Goal: Task Accomplishment & Management: Complete application form

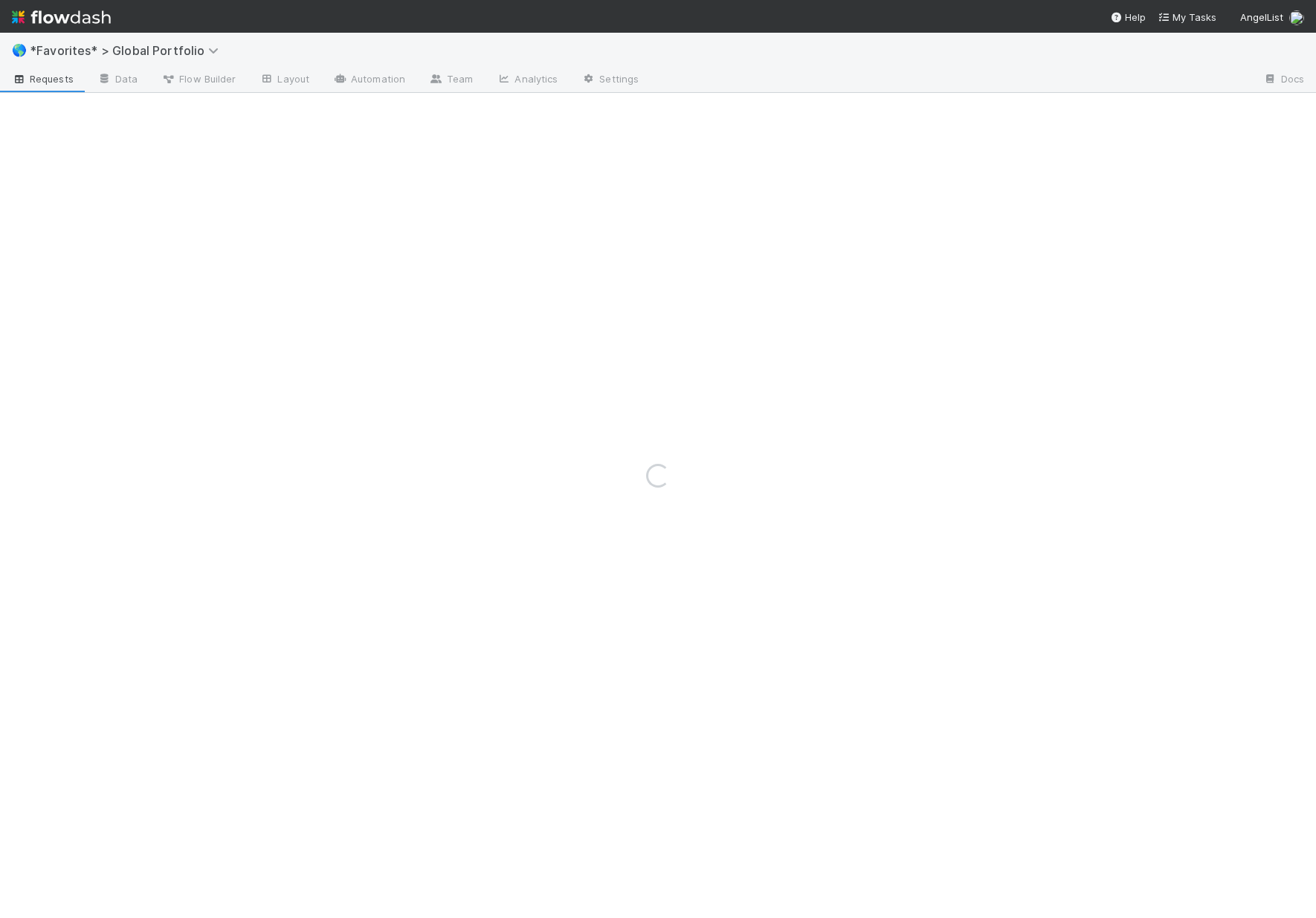
click at [176, 48] on div "Loading..." at bounding box center [658, 476] width 1316 height 886
click at [152, 45] on div "Loading..." at bounding box center [658, 476] width 1316 height 886
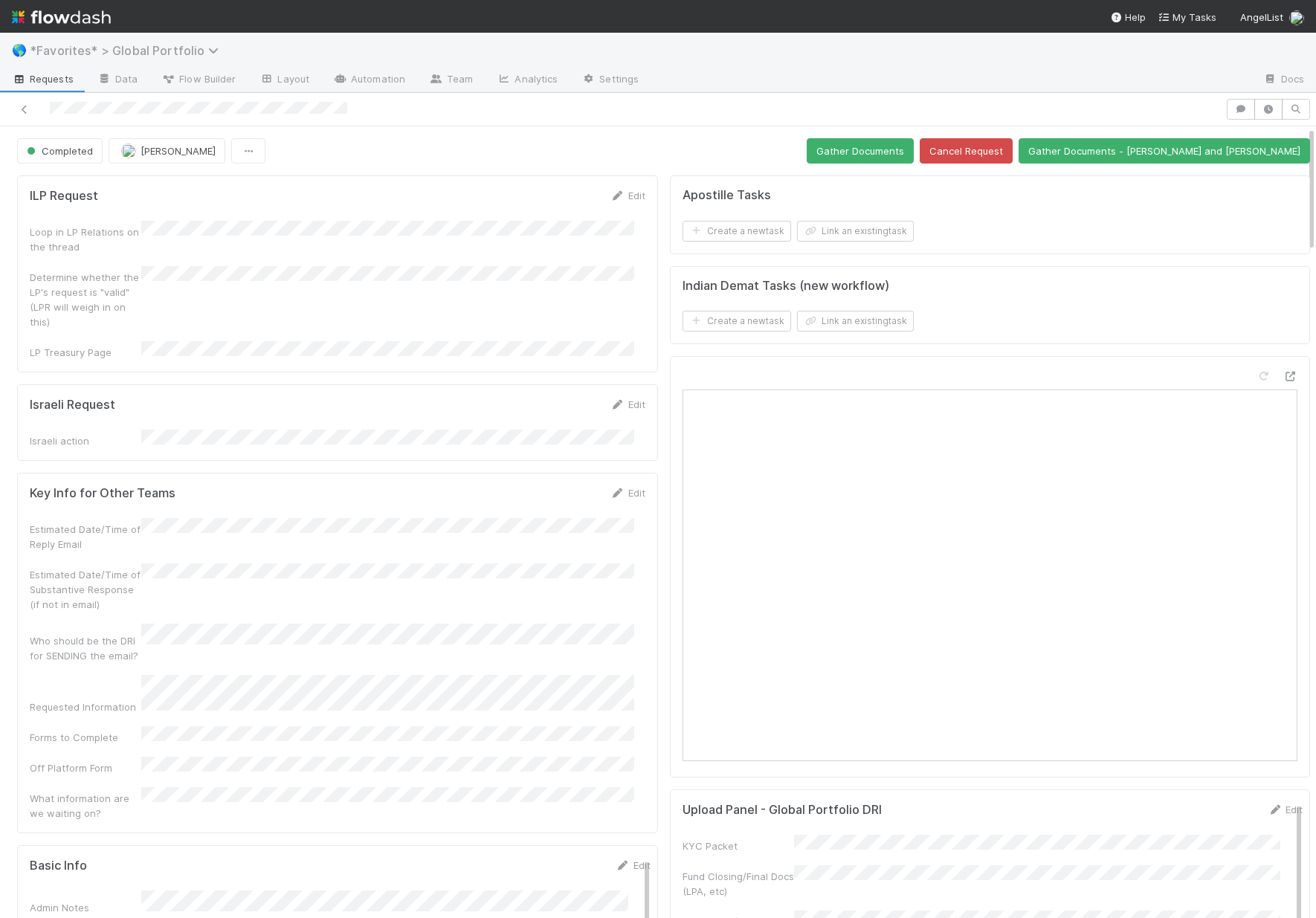
click at [185, 55] on span "*Favorites* > Global Portfolio" at bounding box center [128, 50] width 196 height 15
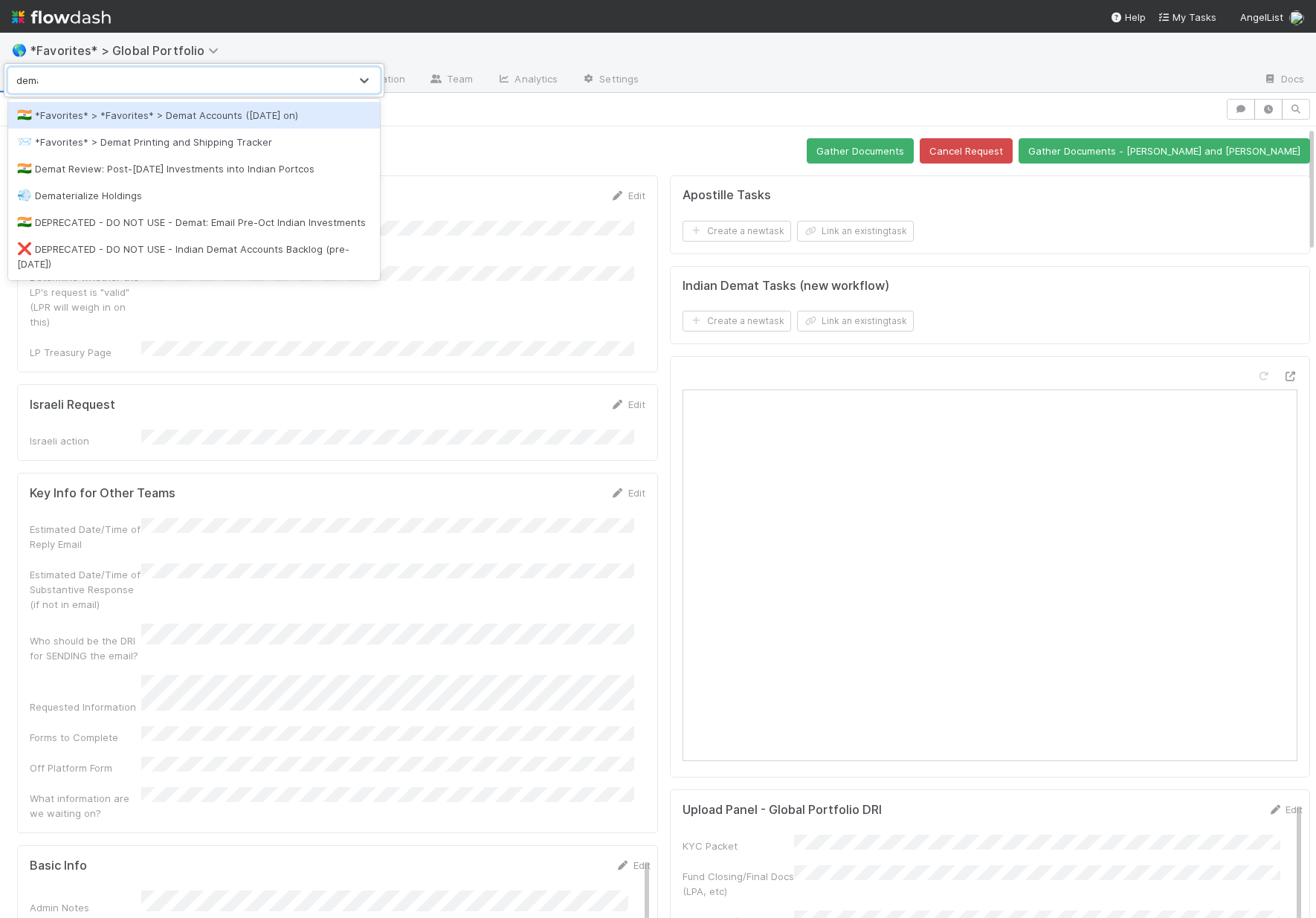
type input "demat"
click at [233, 121] on div "🇮🇳 *Favorites* > *Favorites* > Demat Accounts (April 2025 on)" at bounding box center [194, 115] width 354 height 15
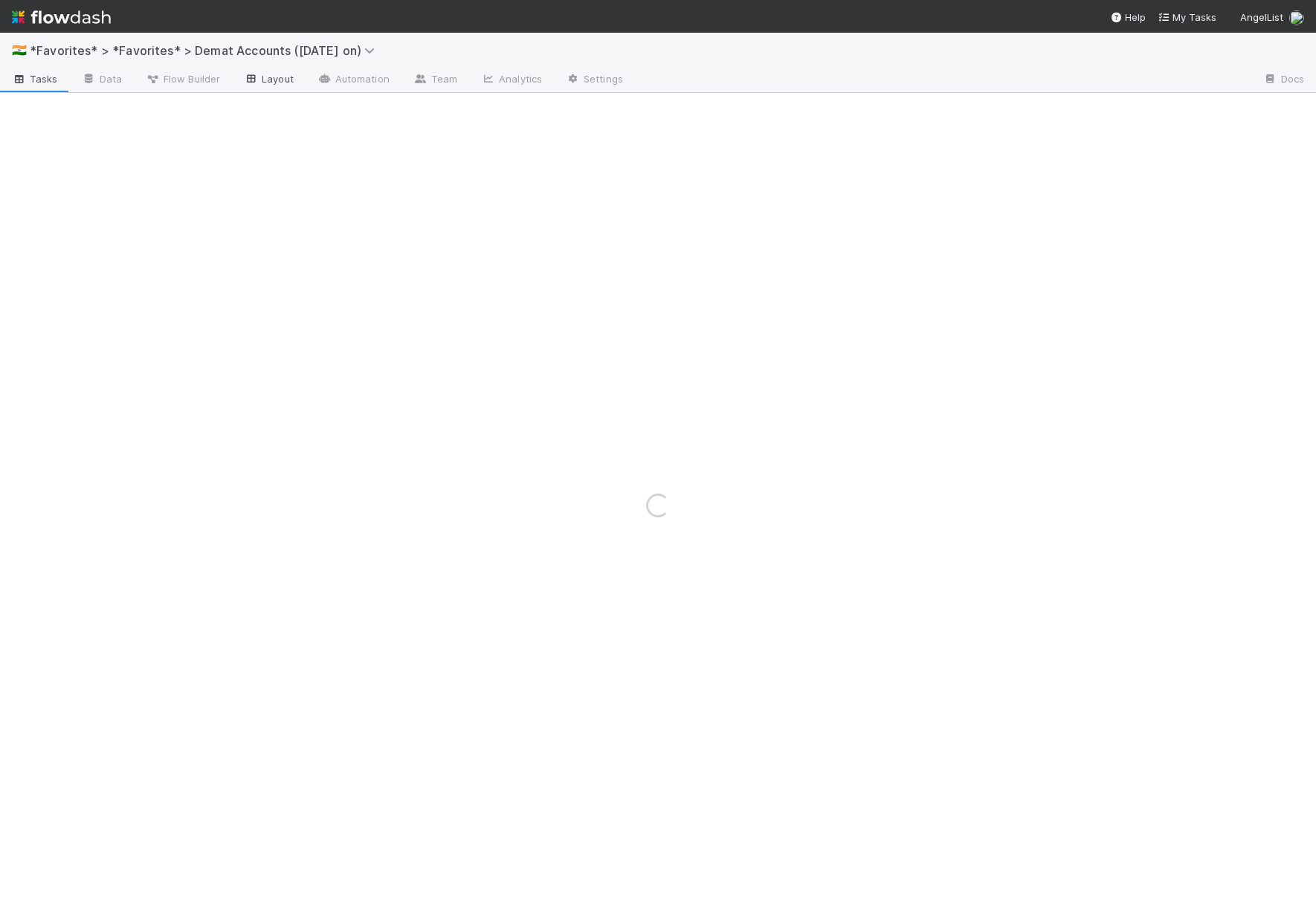
click at [245, 78] on icon at bounding box center [251, 79] width 15 height 9
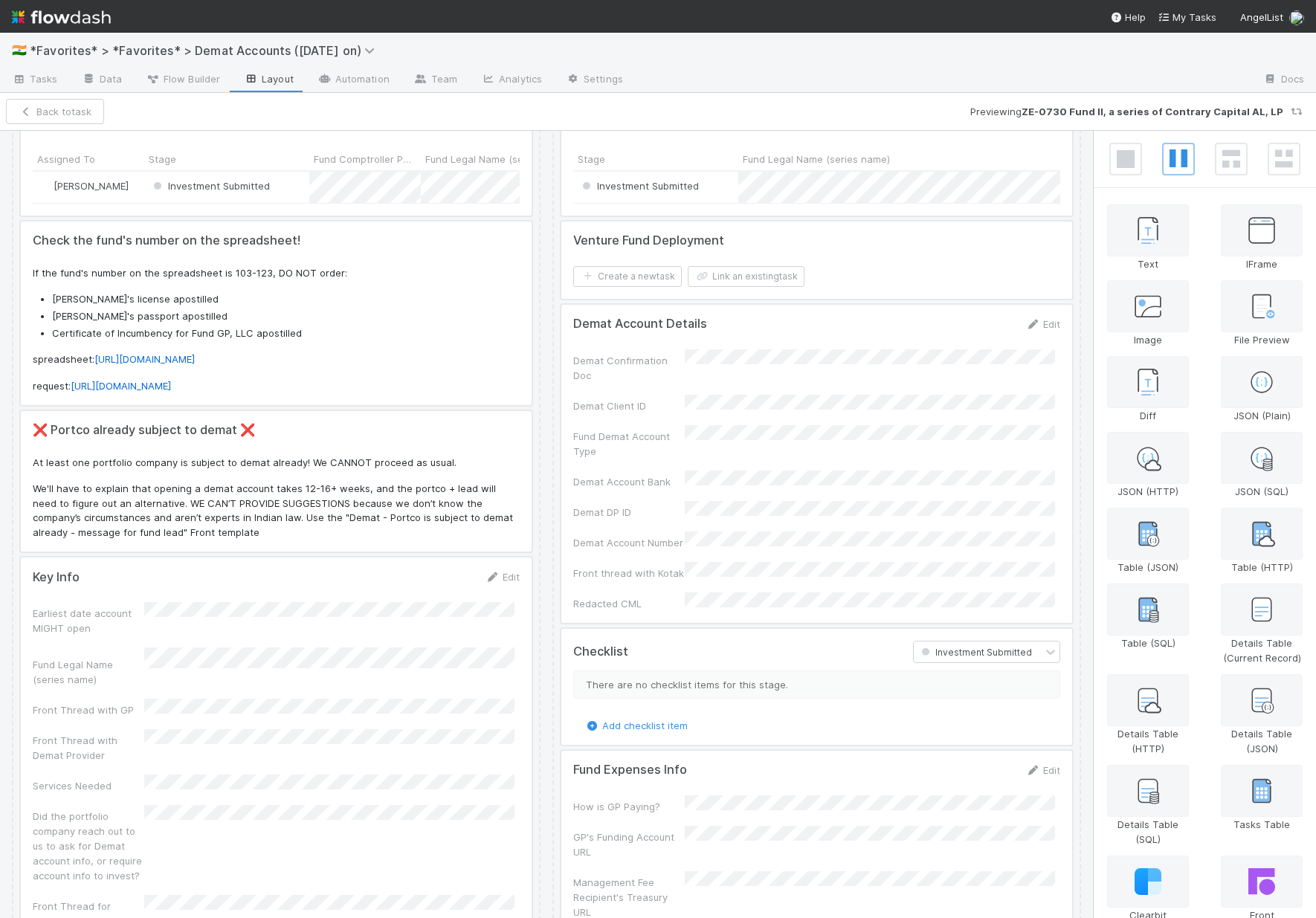
scroll to position [281, 0]
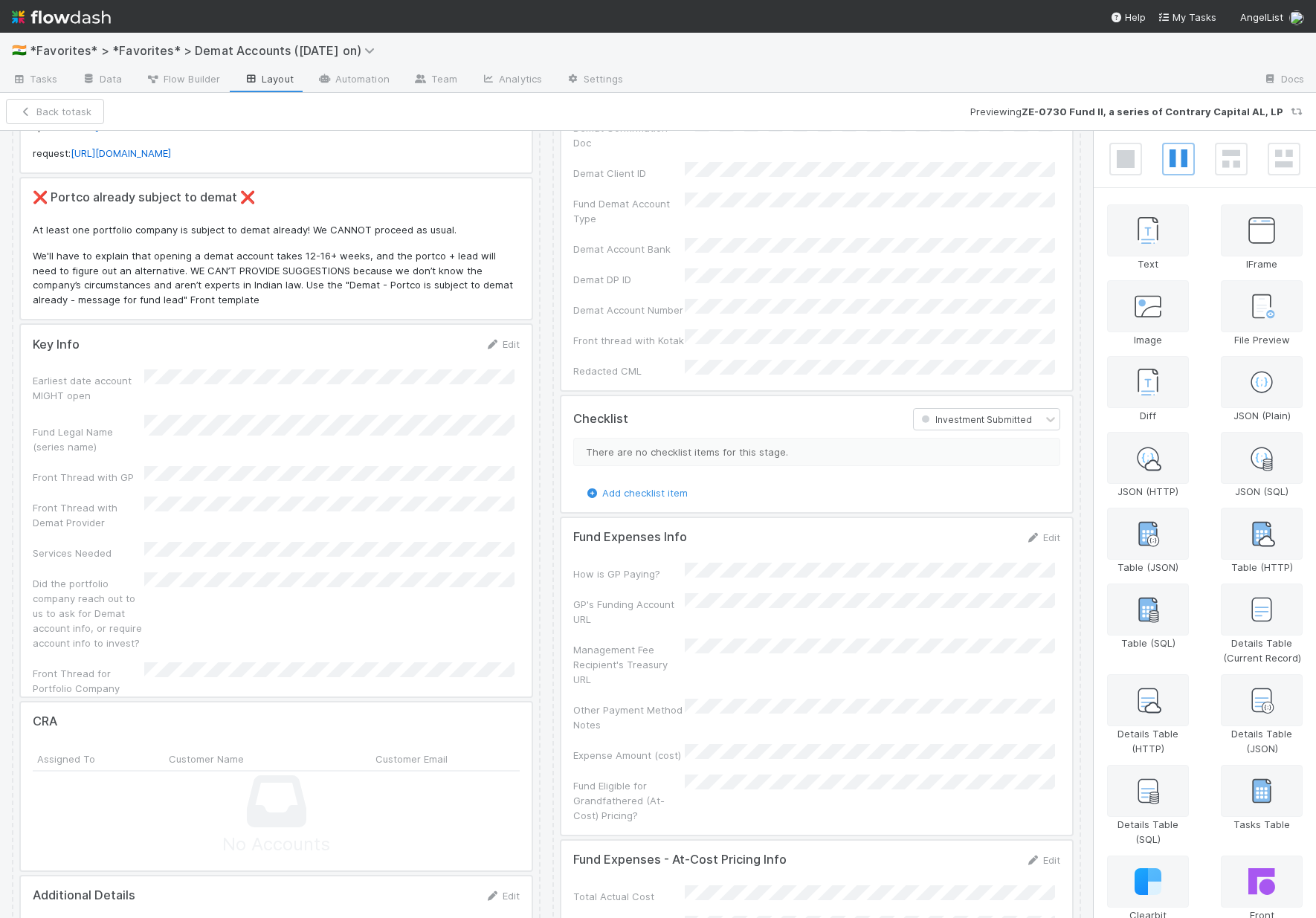
click at [403, 584] on div at bounding box center [276, 511] width 511 height 371
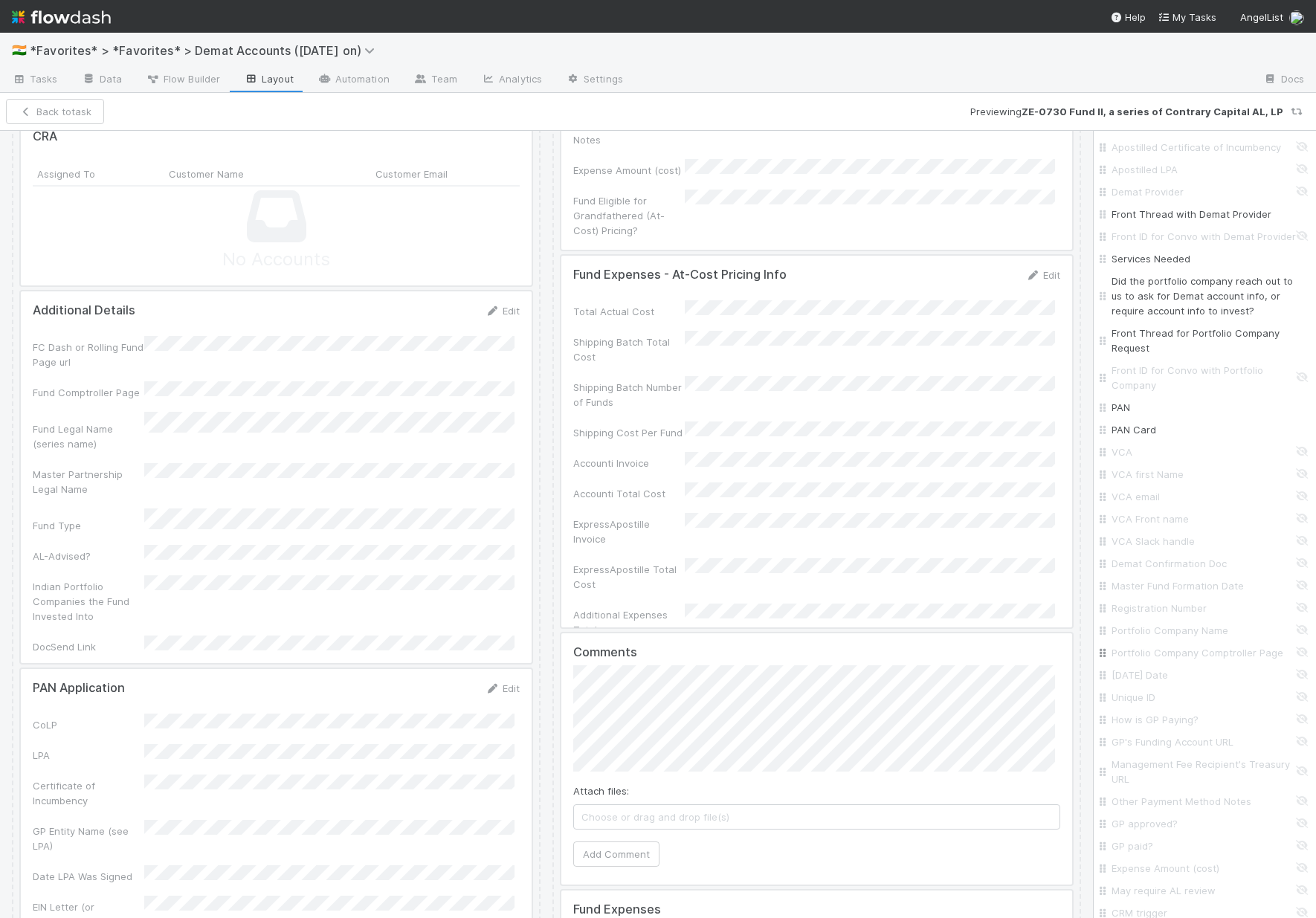
scroll to position [3255, 0]
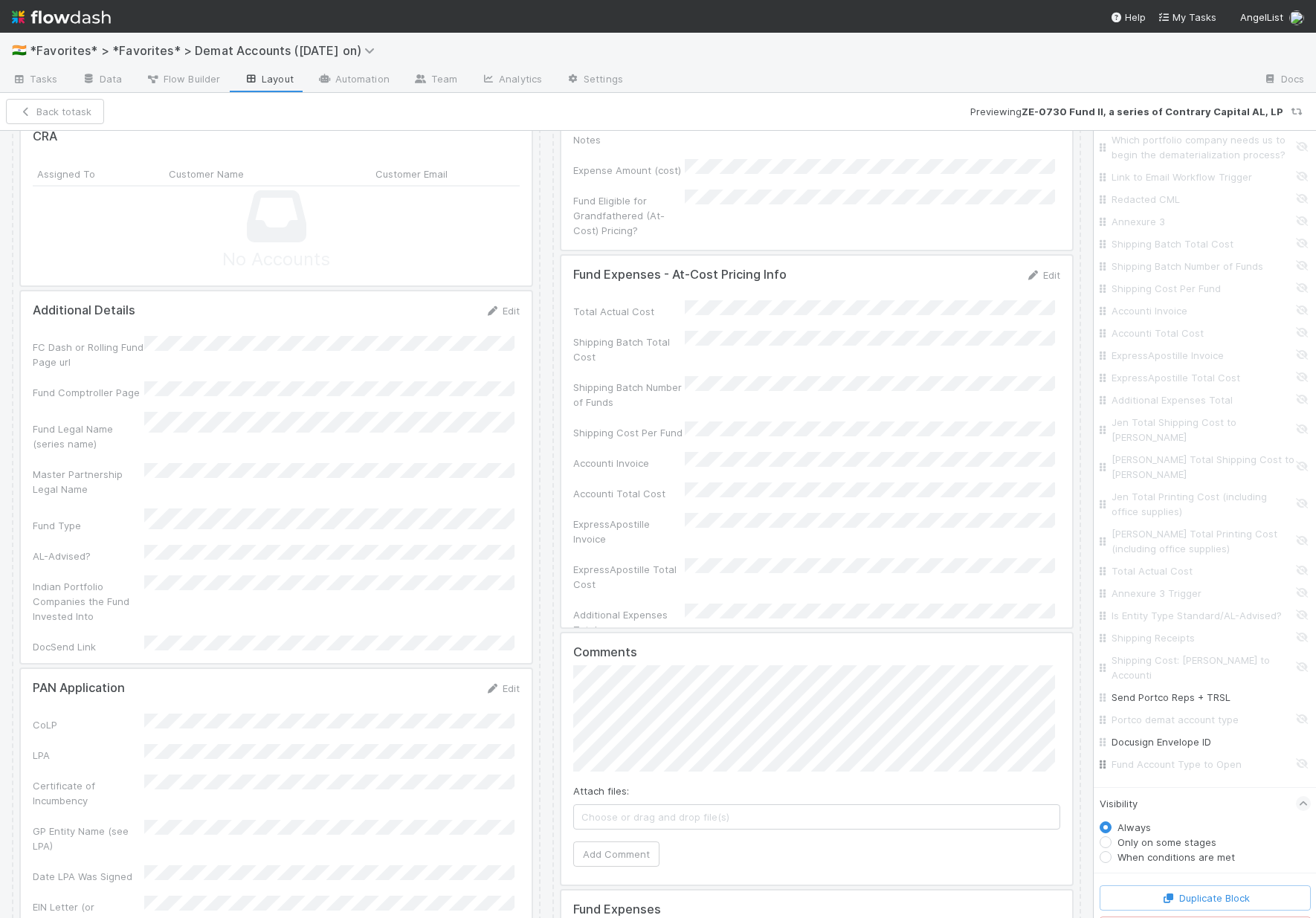
click at [1290, 757] on input "Fund Account Type to Open" at bounding box center [1210, 763] width 195 height 15
checkbox input "true"
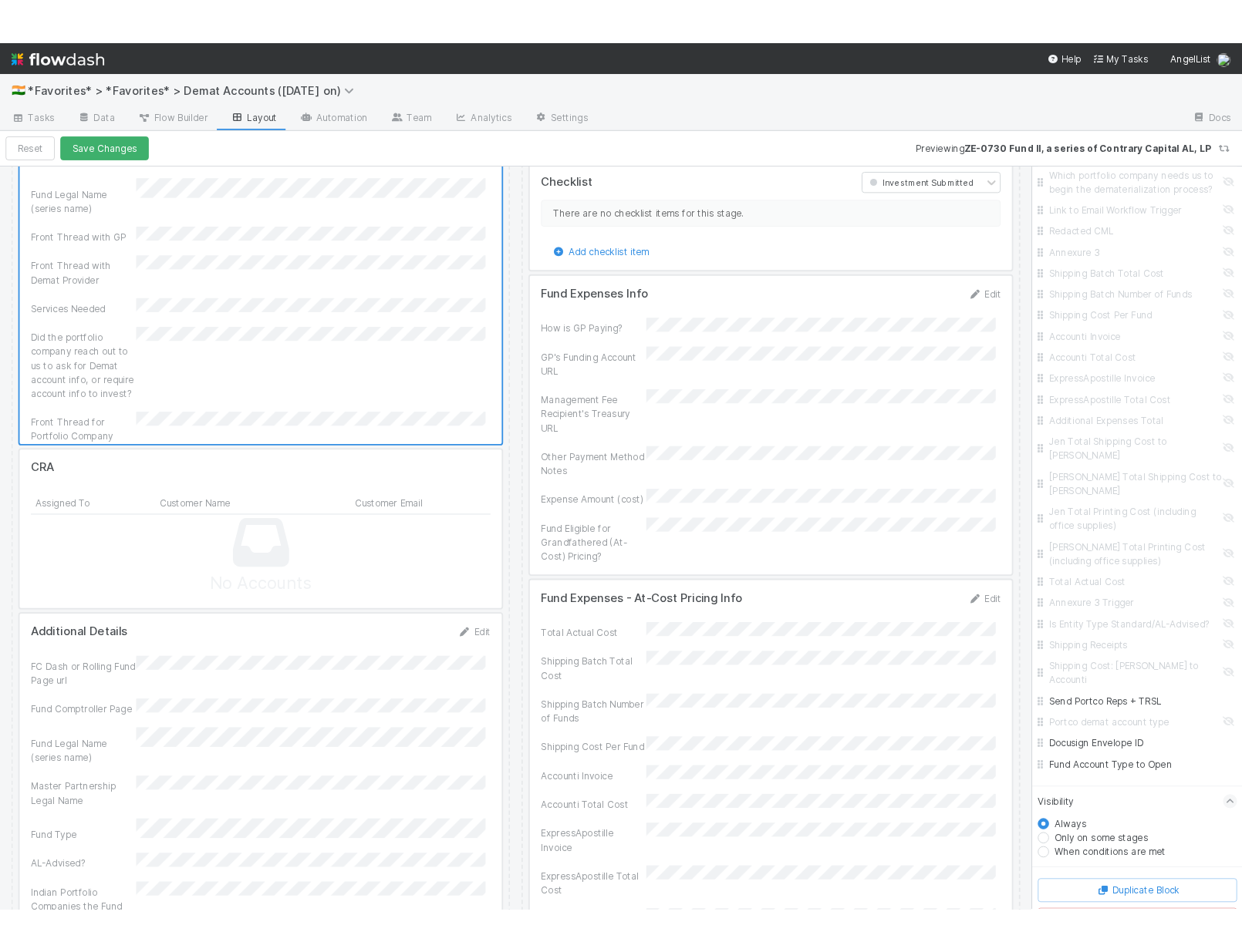
scroll to position [401, 0]
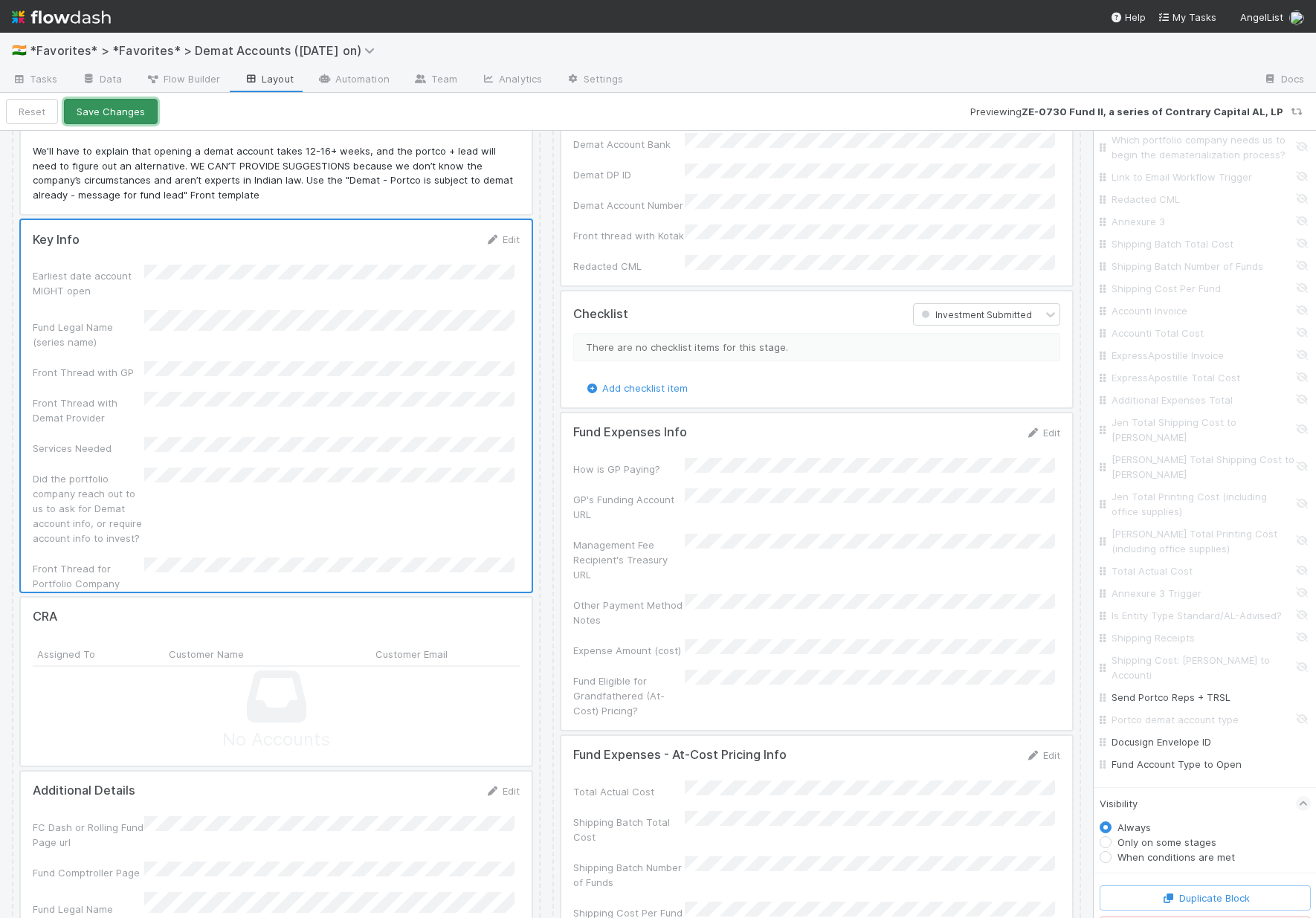
click at [79, 111] on button "Save Changes" at bounding box center [111, 111] width 94 height 25
click at [38, 113] on button "Back to task" at bounding box center [55, 111] width 98 height 25
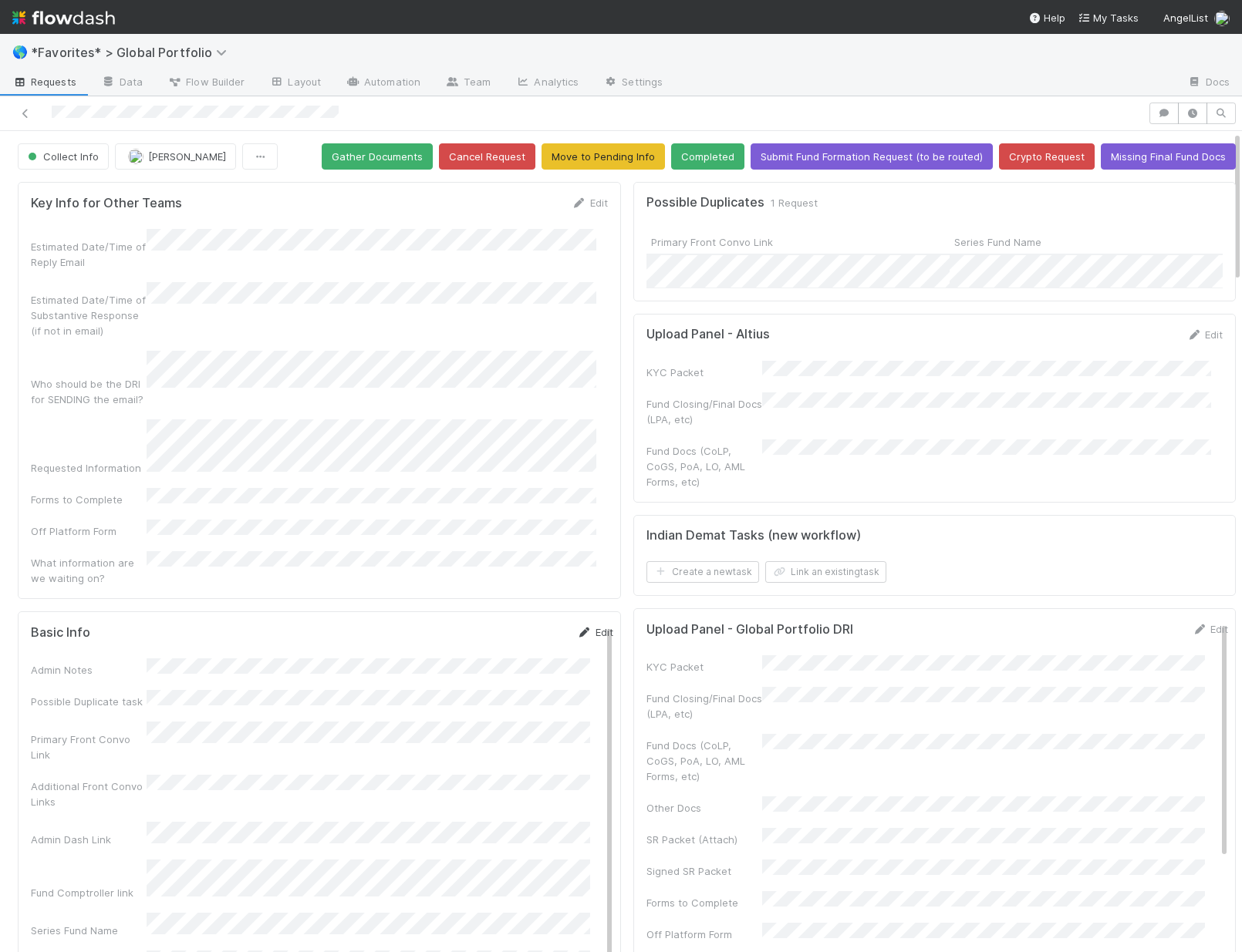
click at [585, 626] on link "Edit" at bounding box center [594, 631] width 36 height 12
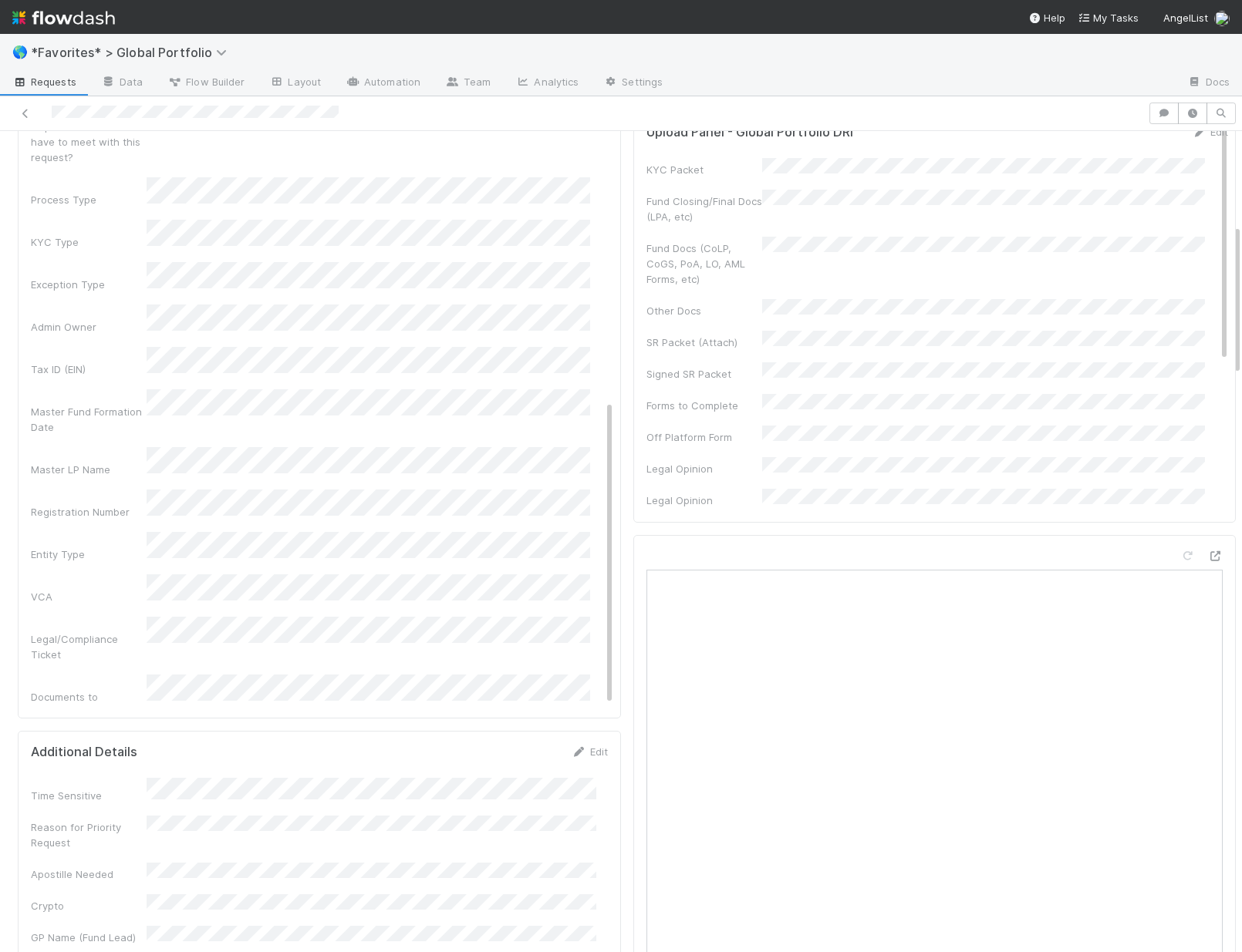
scroll to position [505, 0]
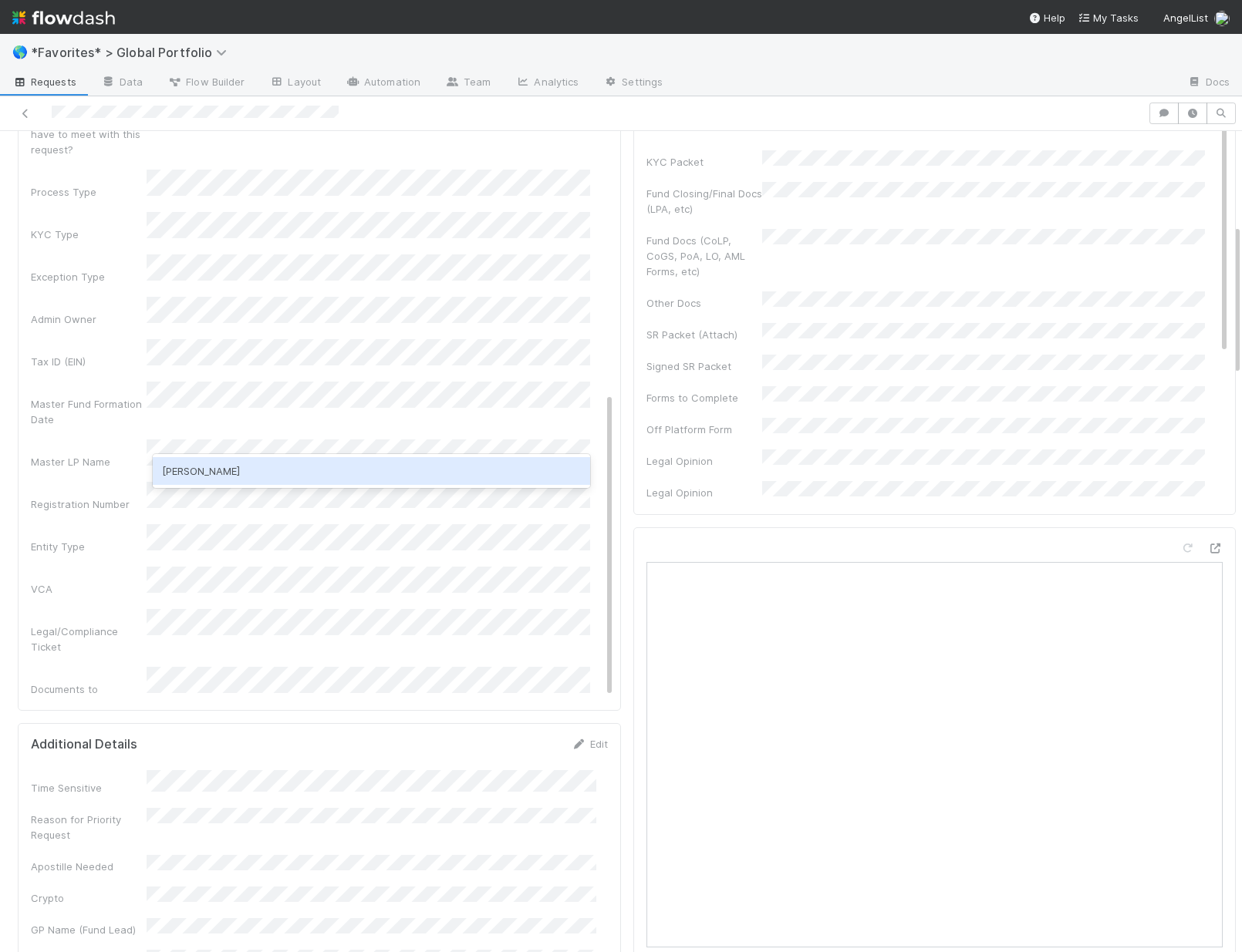
click at [222, 470] on div "Catherine Nguyen" at bounding box center [371, 470] width 437 height 28
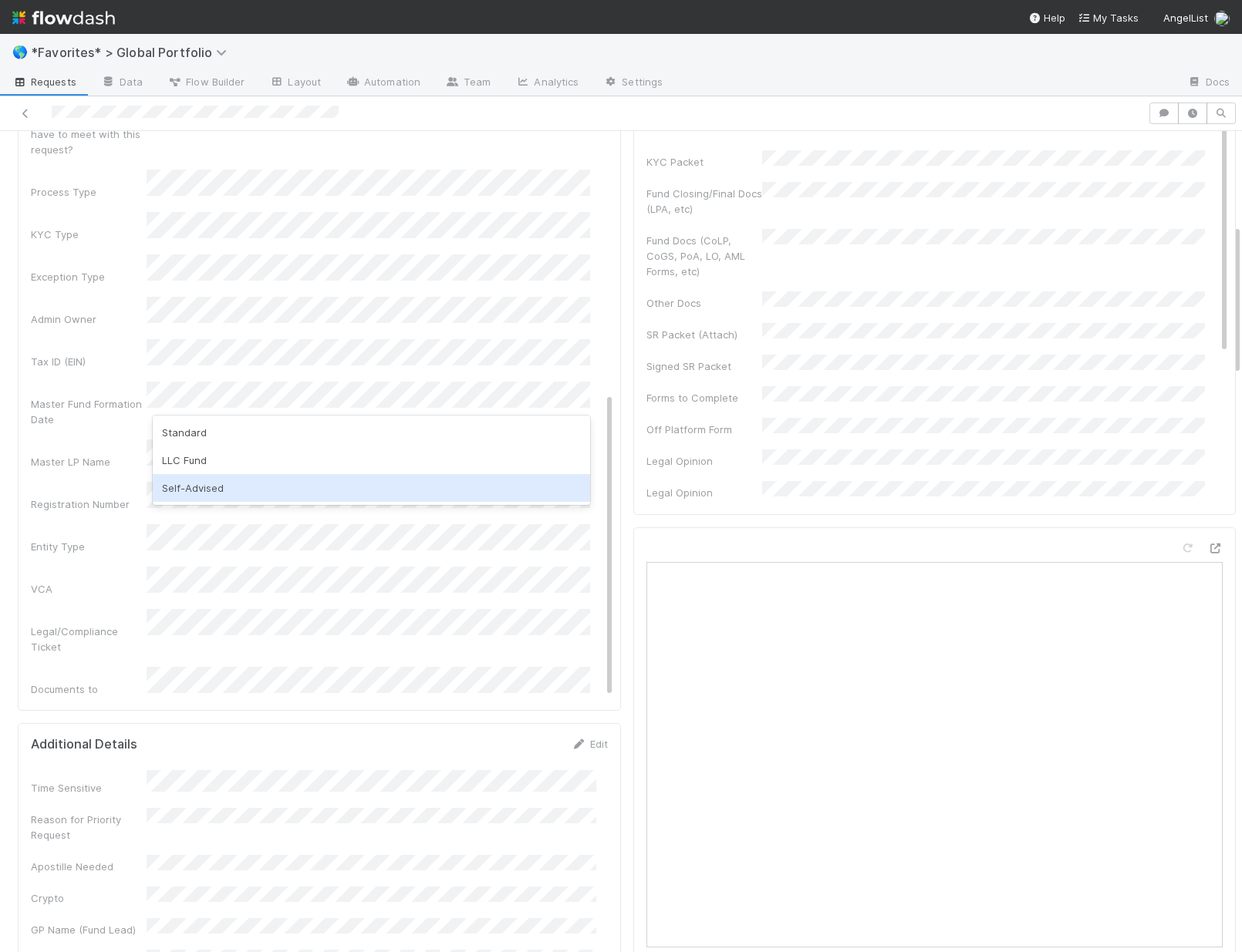
click at [248, 484] on div "Self-Advised" at bounding box center [371, 488] width 437 height 28
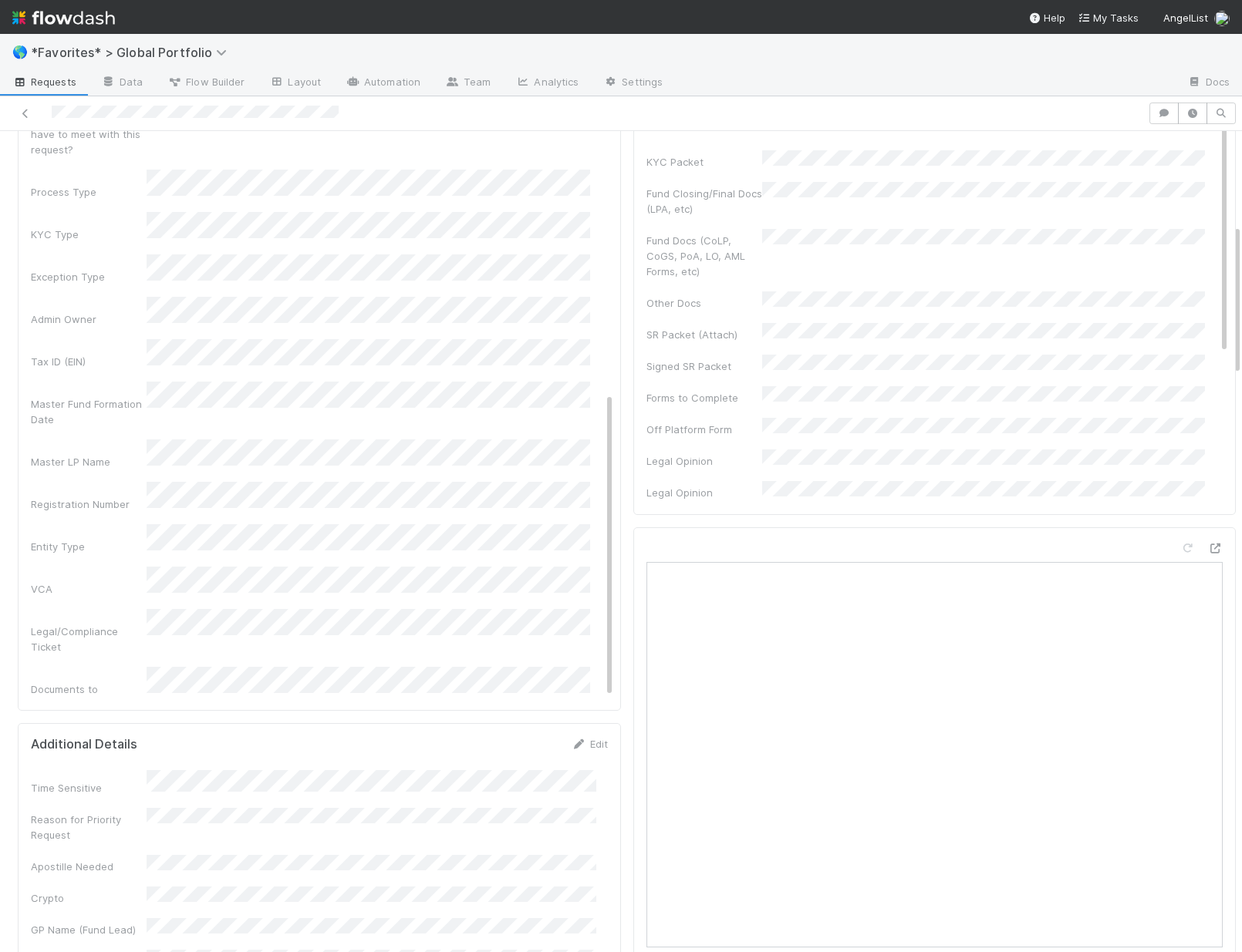
click at [75, 624] on div "Legal/Compliance Ticket" at bounding box center [89, 639] width 116 height 31
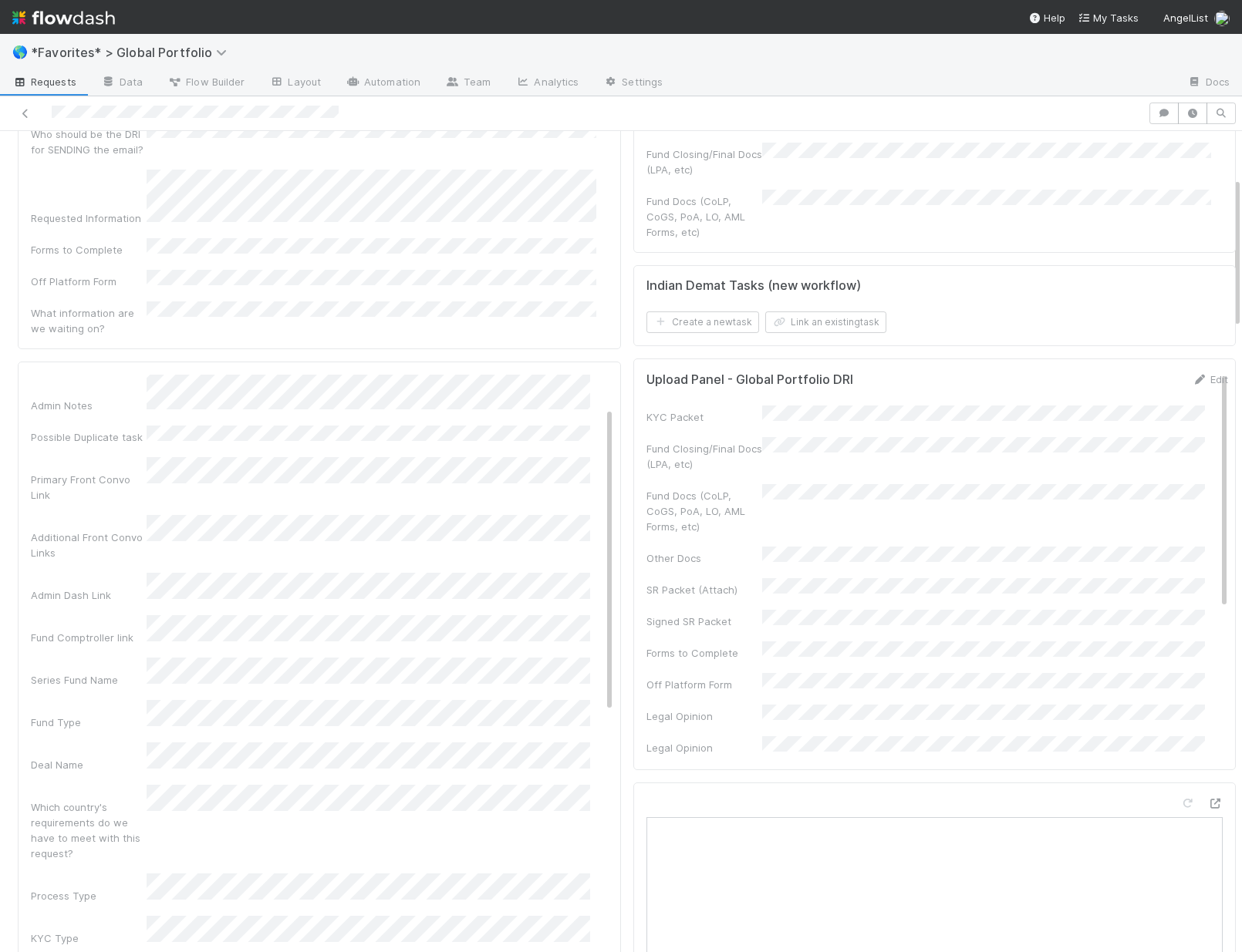
scroll to position [60, 0]
click at [197, 694] on div "SPV" at bounding box center [371, 696] width 437 height 28
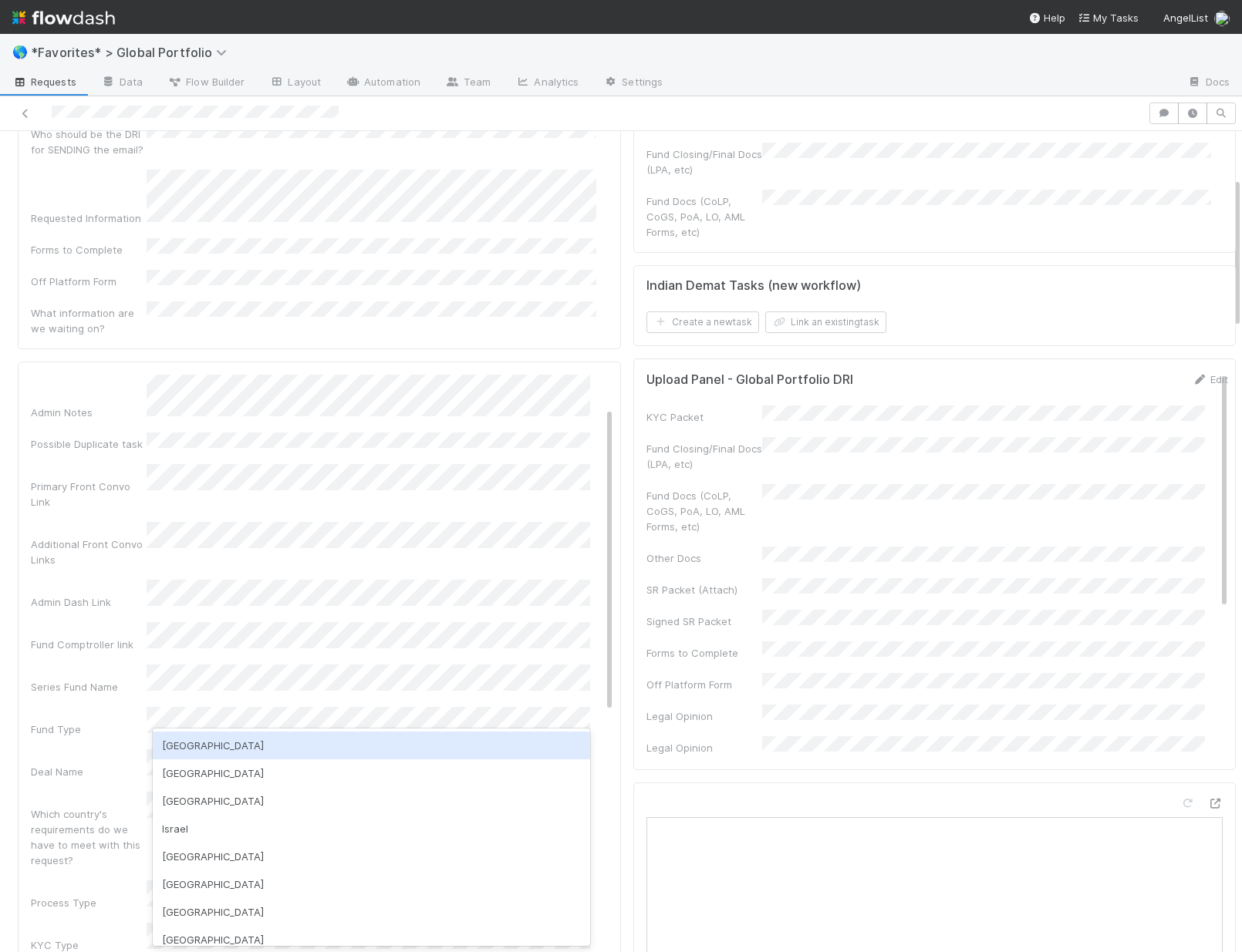
click at [193, 742] on div "USA" at bounding box center [371, 745] width 437 height 28
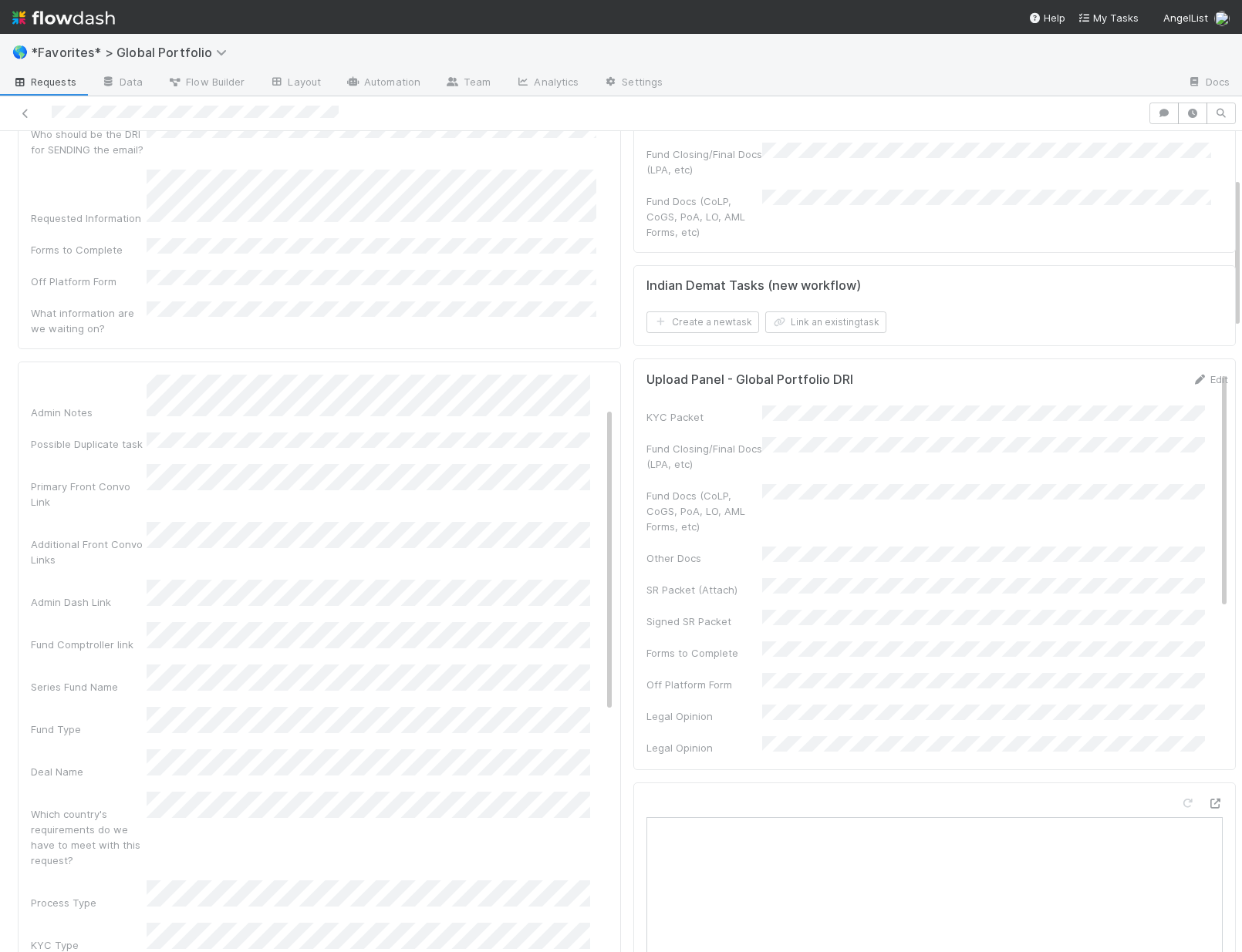
click at [93, 763] on div "Admin Notes Possible Duplicate task Primary Front Convo Link Additional Front C…" at bounding box center [322, 957] width 582 height 1195
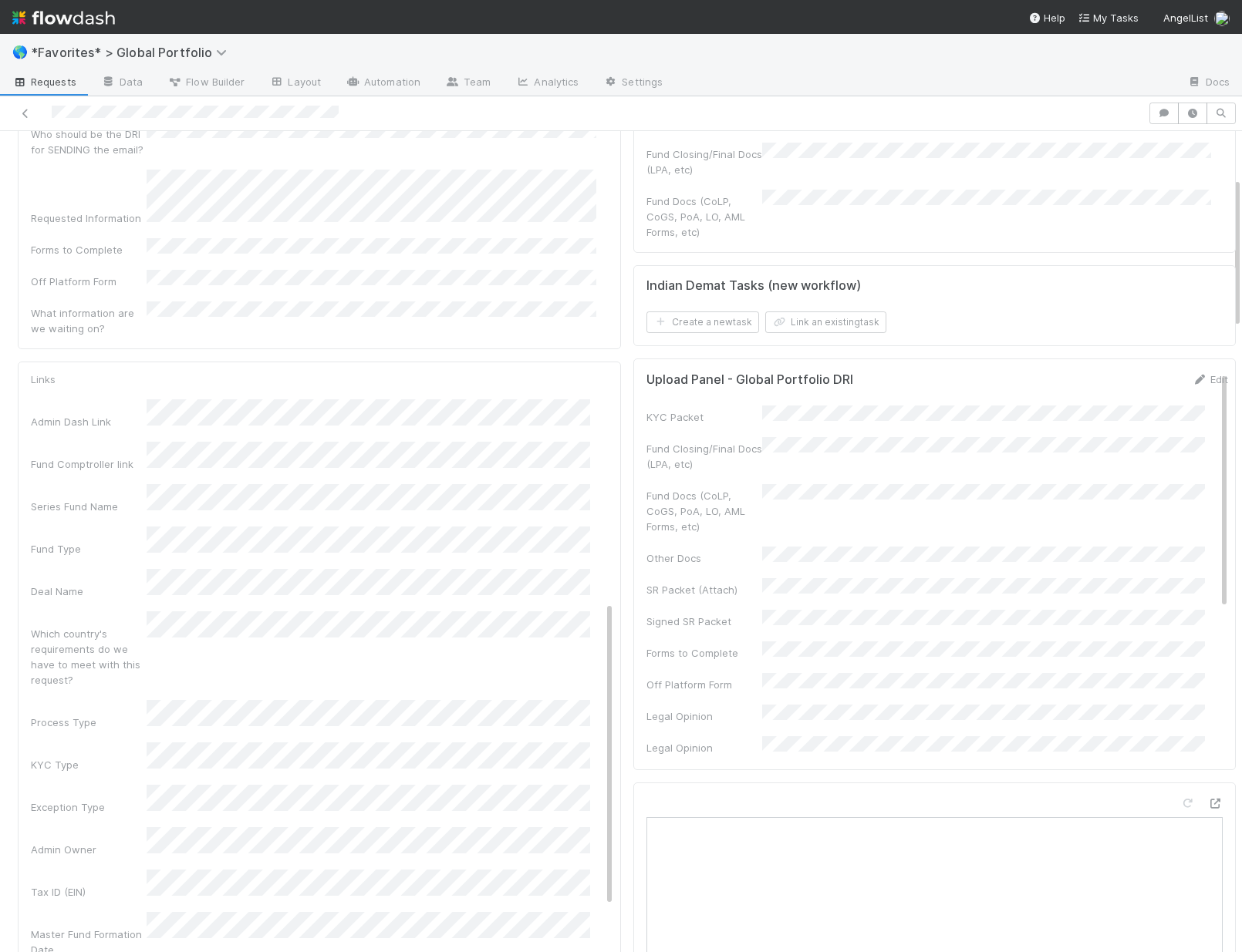
scroll to position [513, 0]
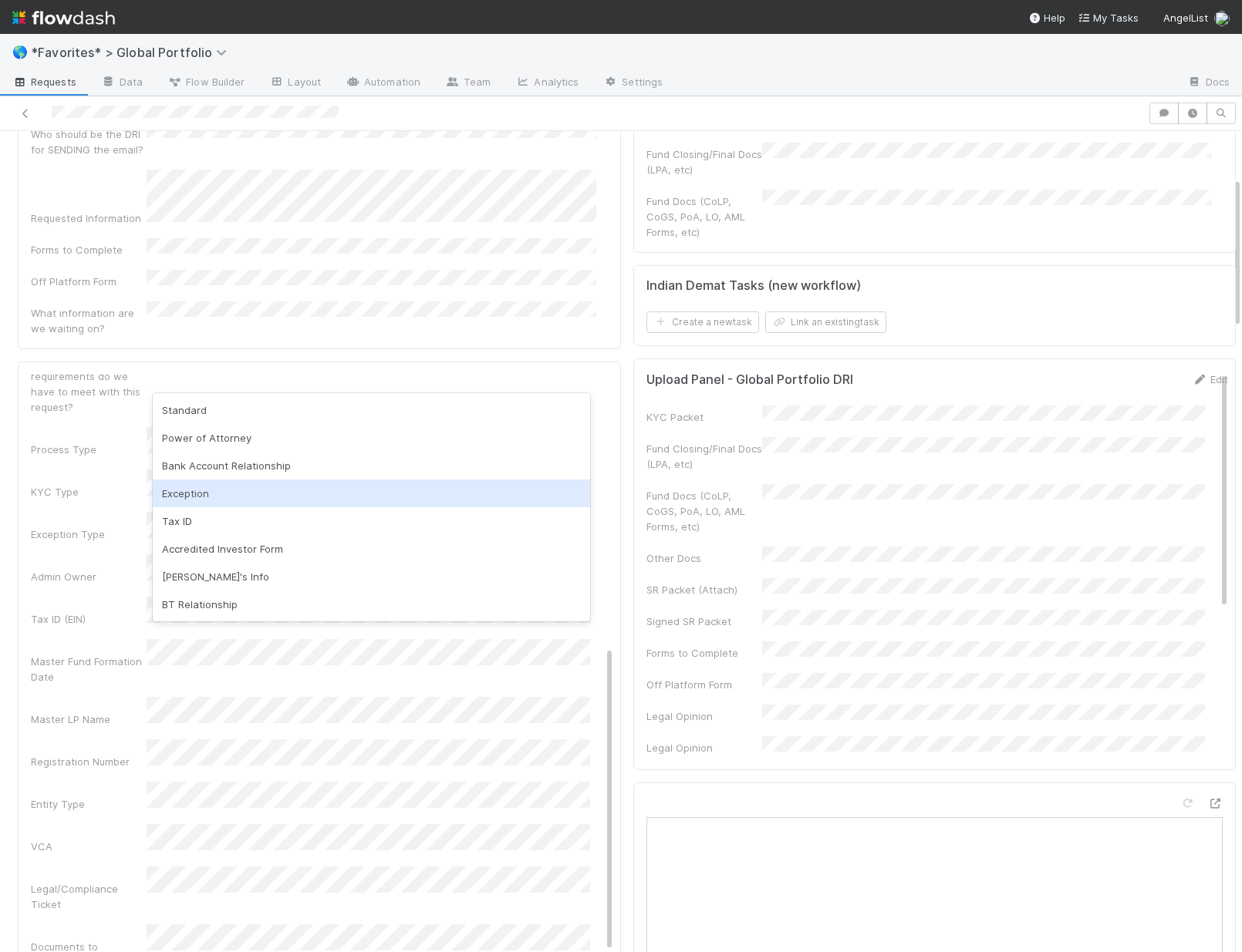
click at [200, 490] on div "Exception" at bounding box center [371, 493] width 437 height 28
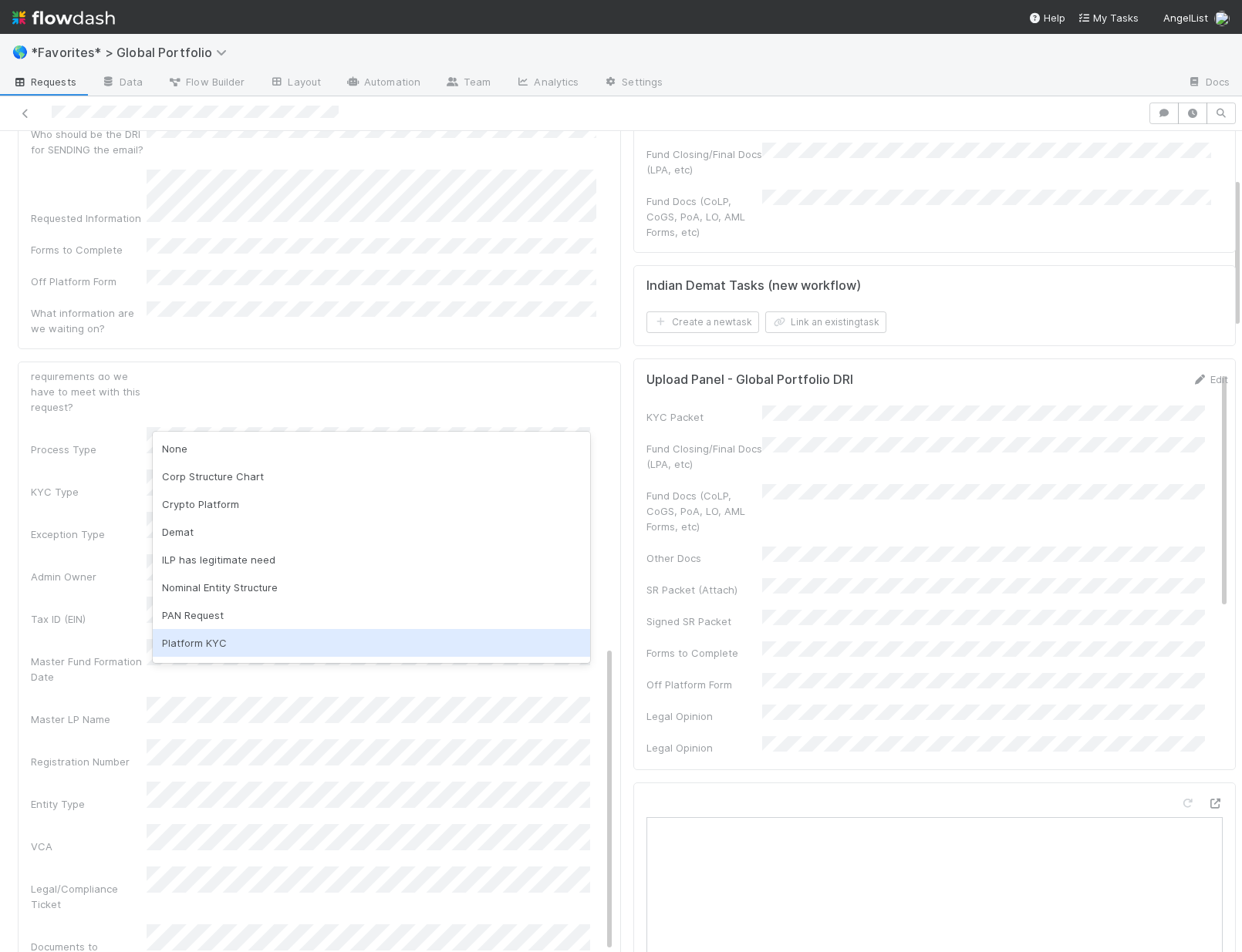
click at [216, 643] on div "Platform KYC" at bounding box center [371, 643] width 437 height 28
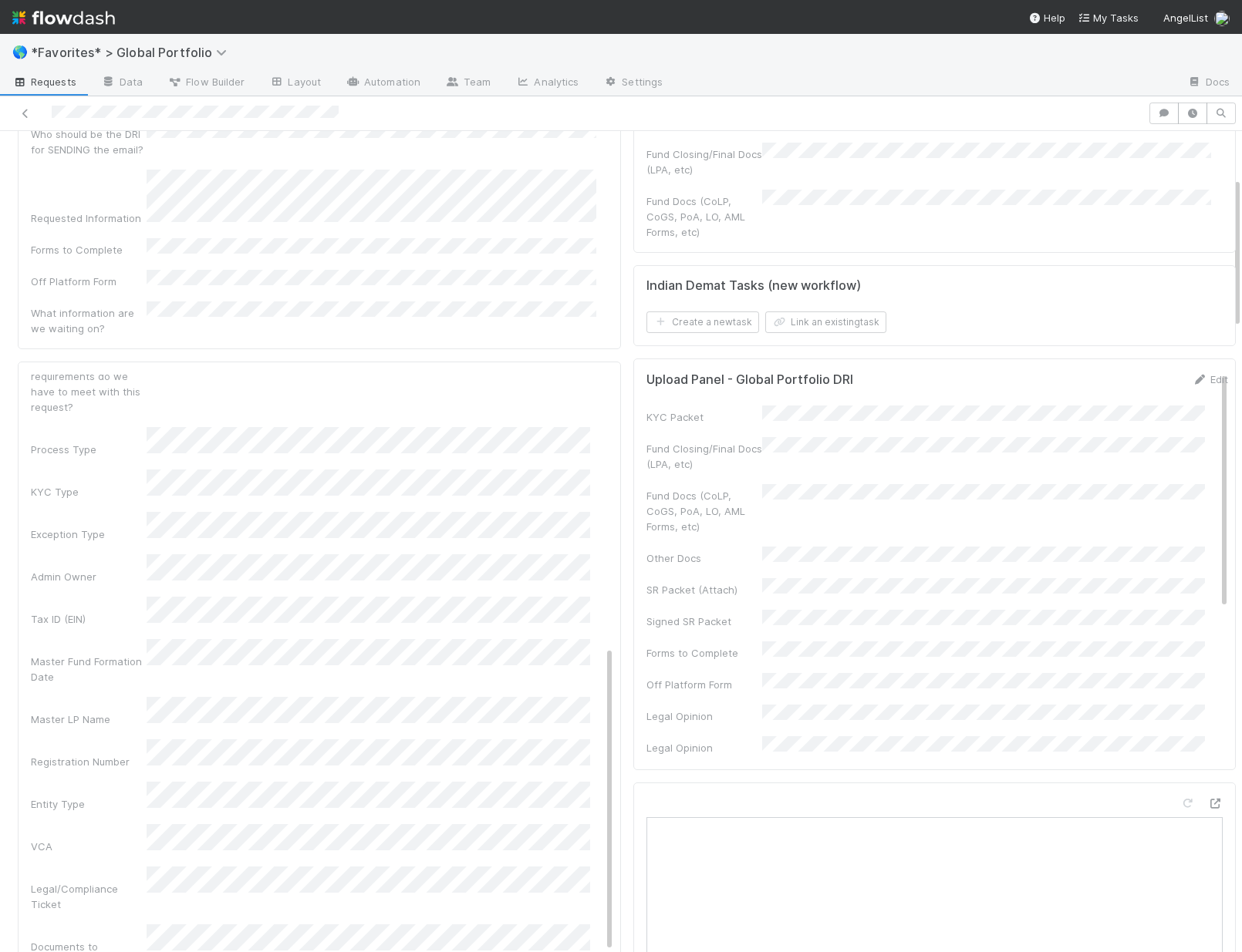
click at [57, 654] on div "Master Fund Formation Date" at bounding box center [89, 669] width 116 height 31
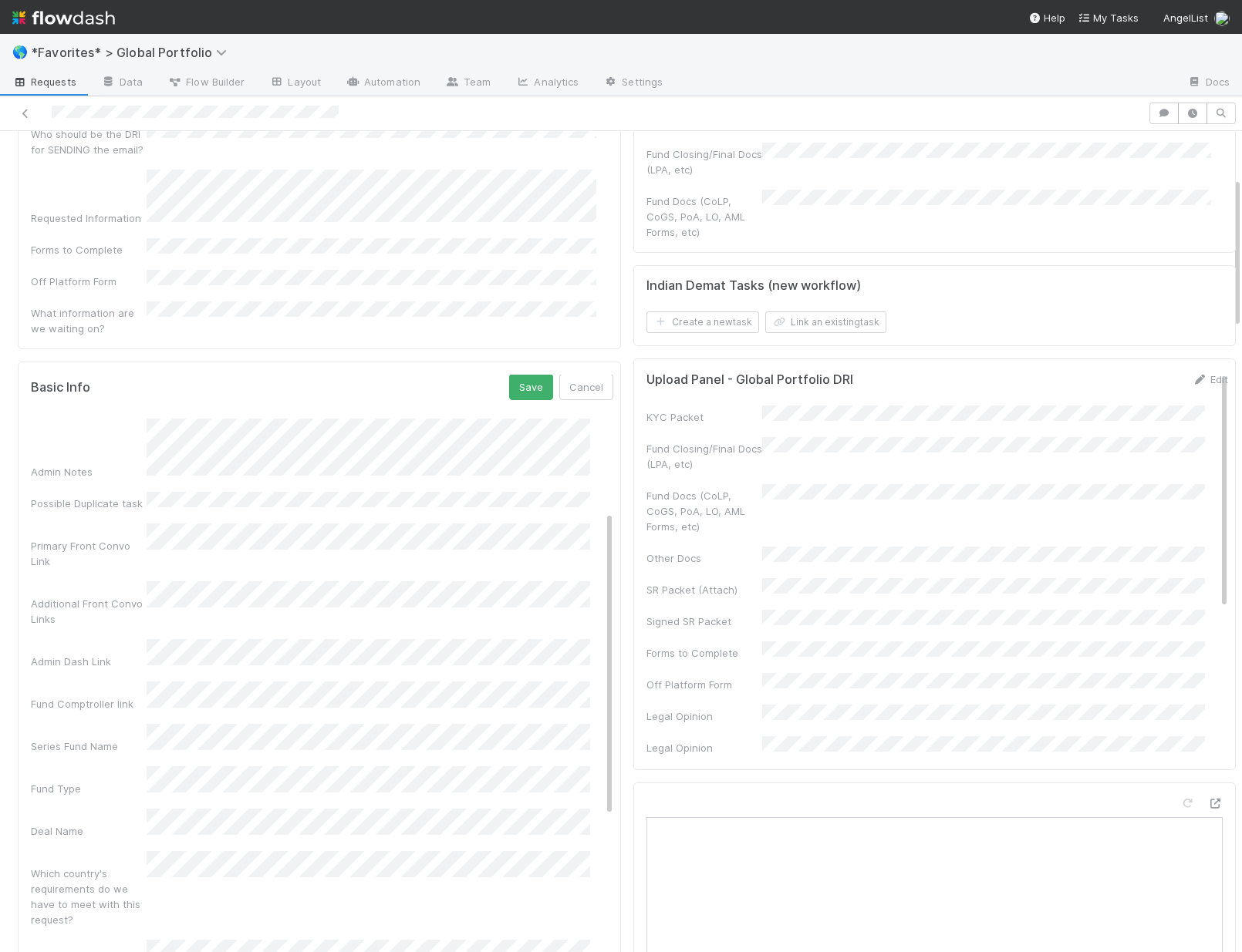
scroll to position [0, 0]
click at [511, 375] on button "Save" at bounding box center [530, 387] width 44 height 26
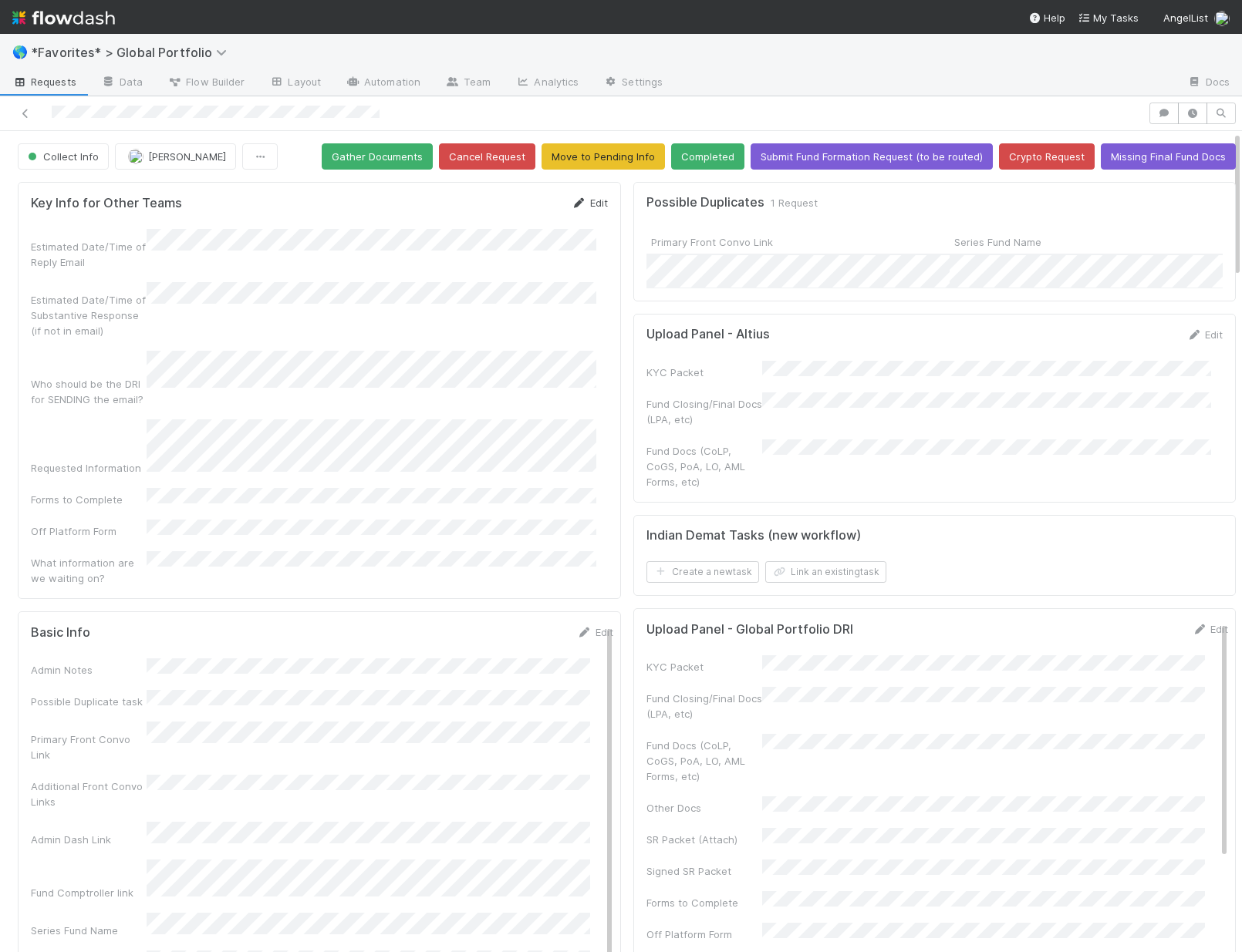
click at [585, 203] on link "Edit" at bounding box center [589, 203] width 36 height 12
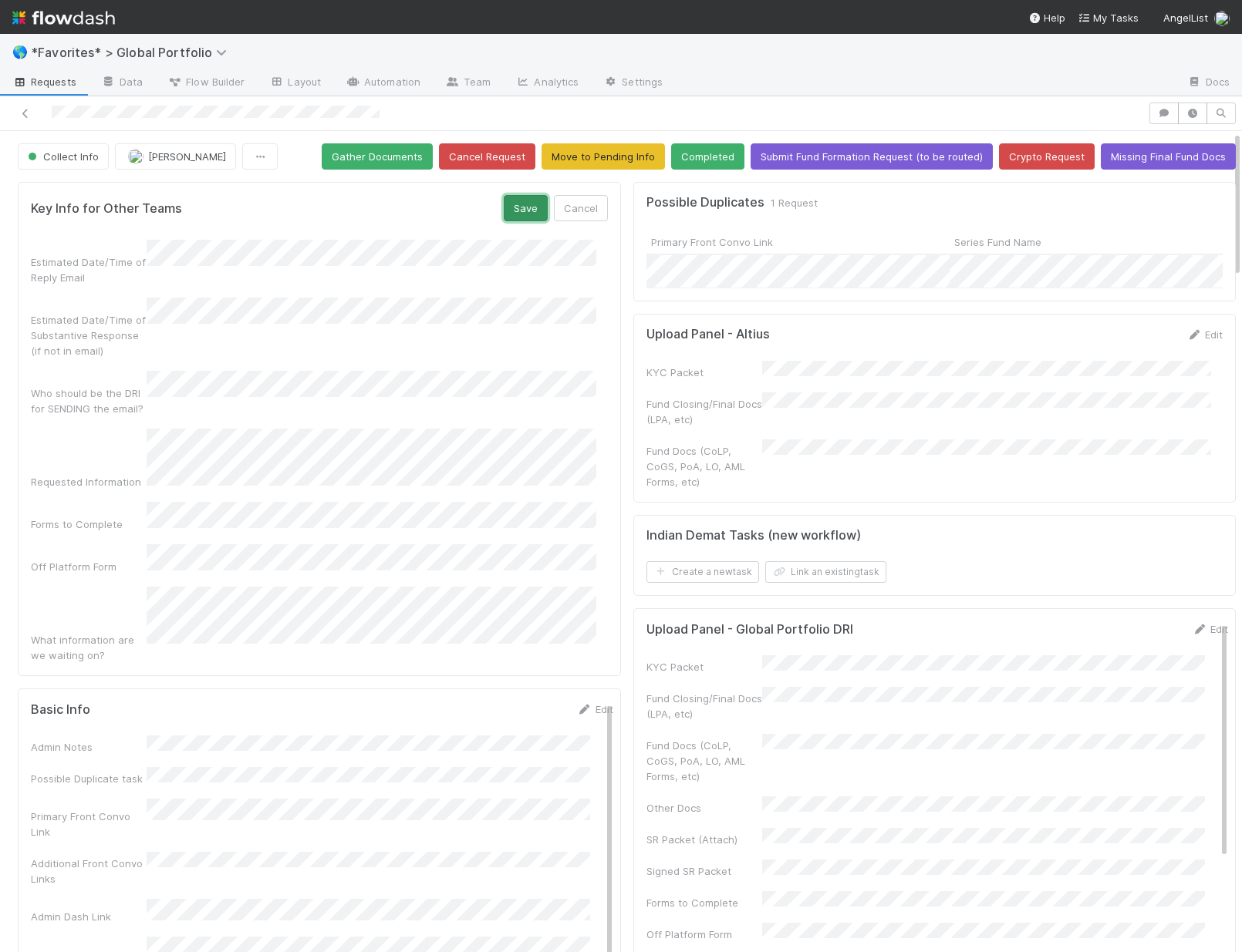
click at [515, 209] on button "Save" at bounding box center [525, 208] width 44 height 26
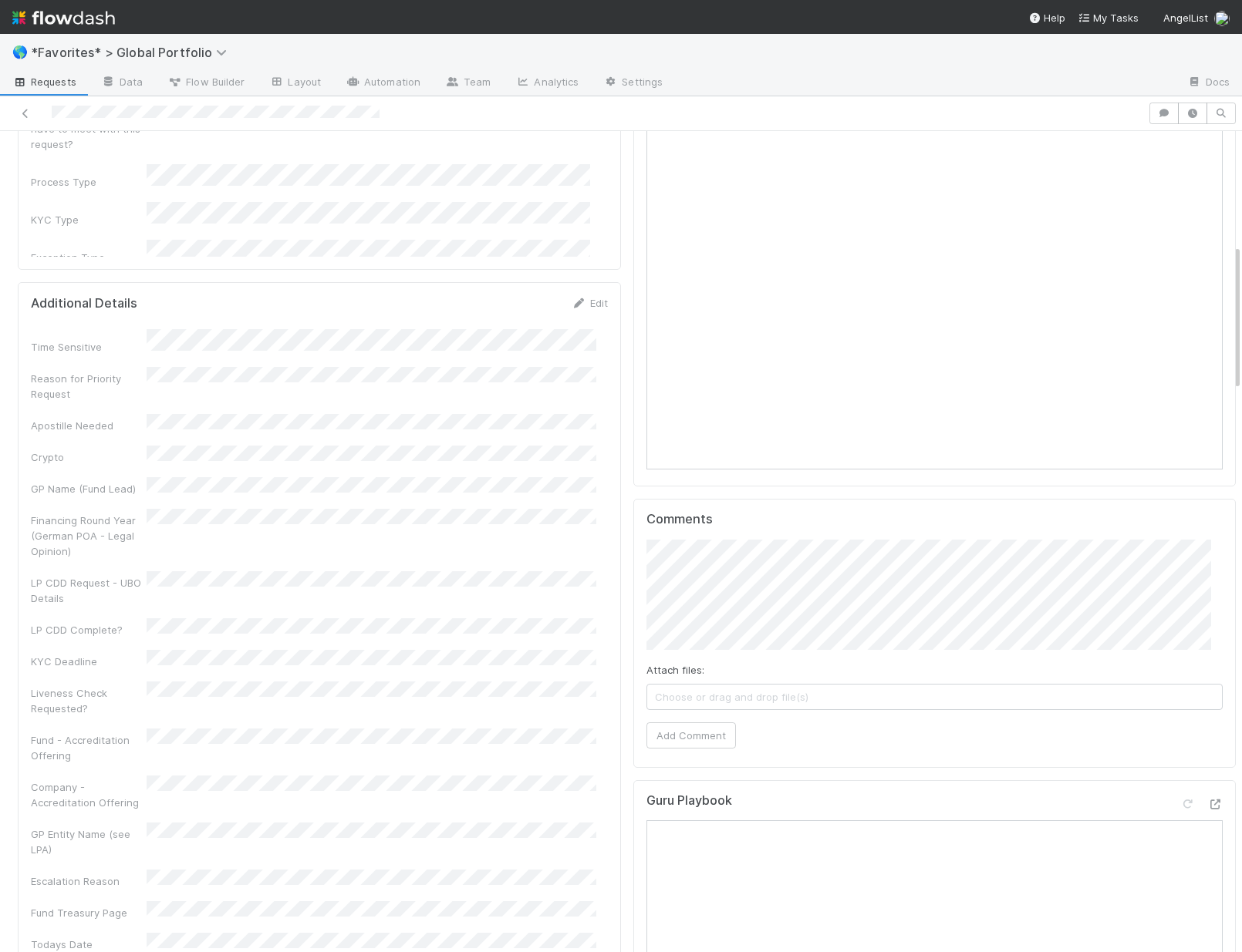
scroll to position [454, 0]
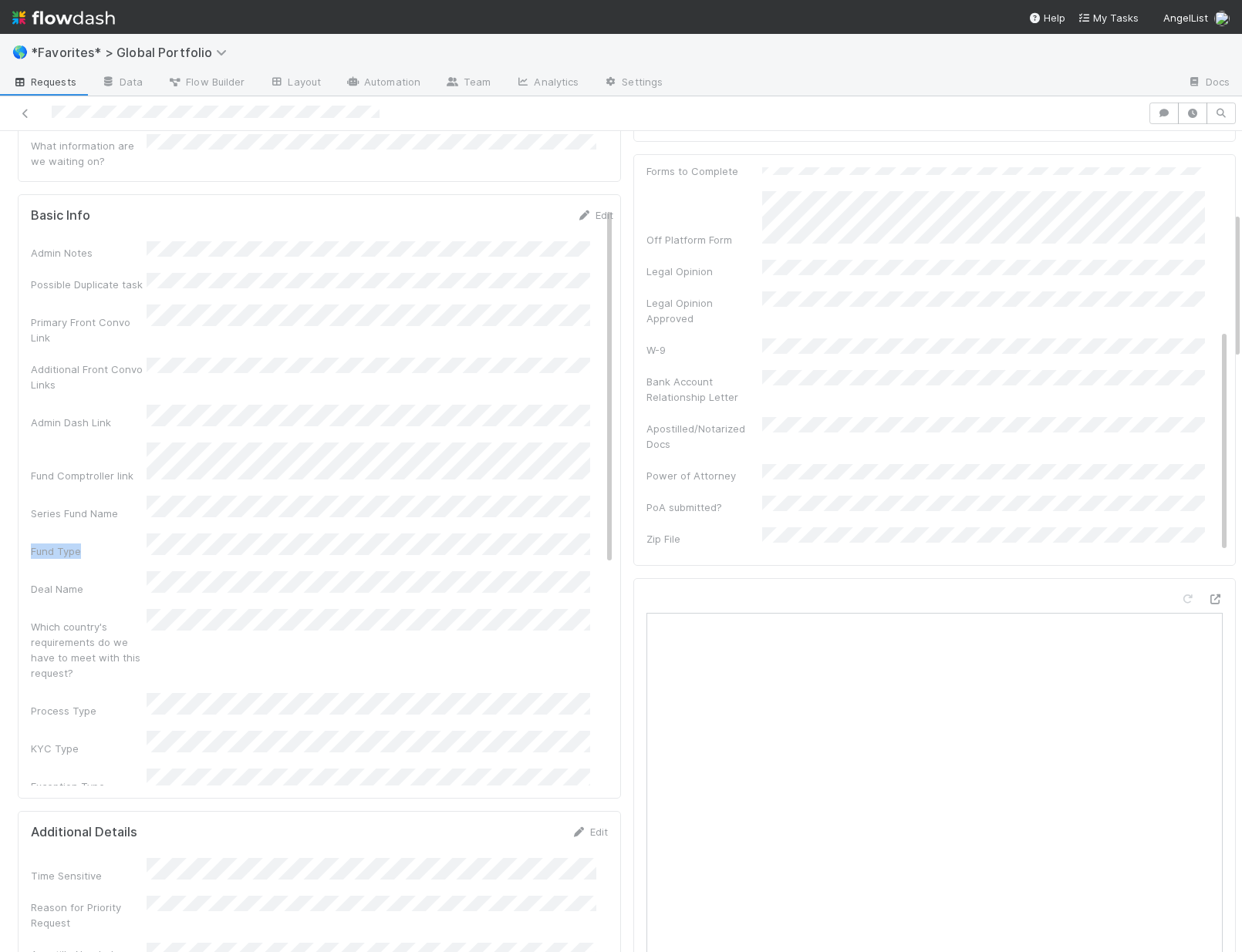
click at [521, 442] on div "Admin Notes Possible Duplicate task Primary Front Convo Link Additional Front C…" at bounding box center [322, 750] width 582 height 1017
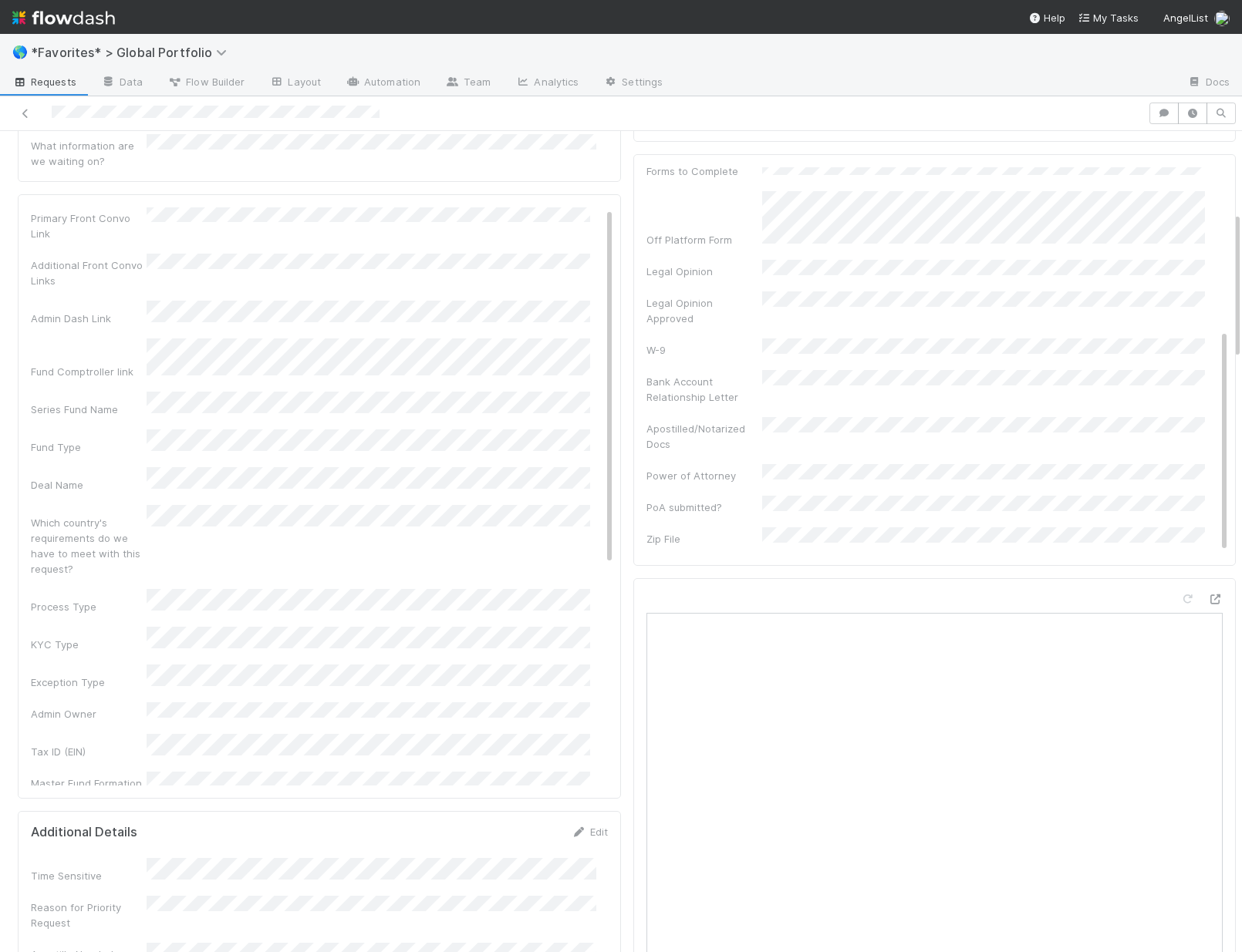
scroll to position [0, 0]
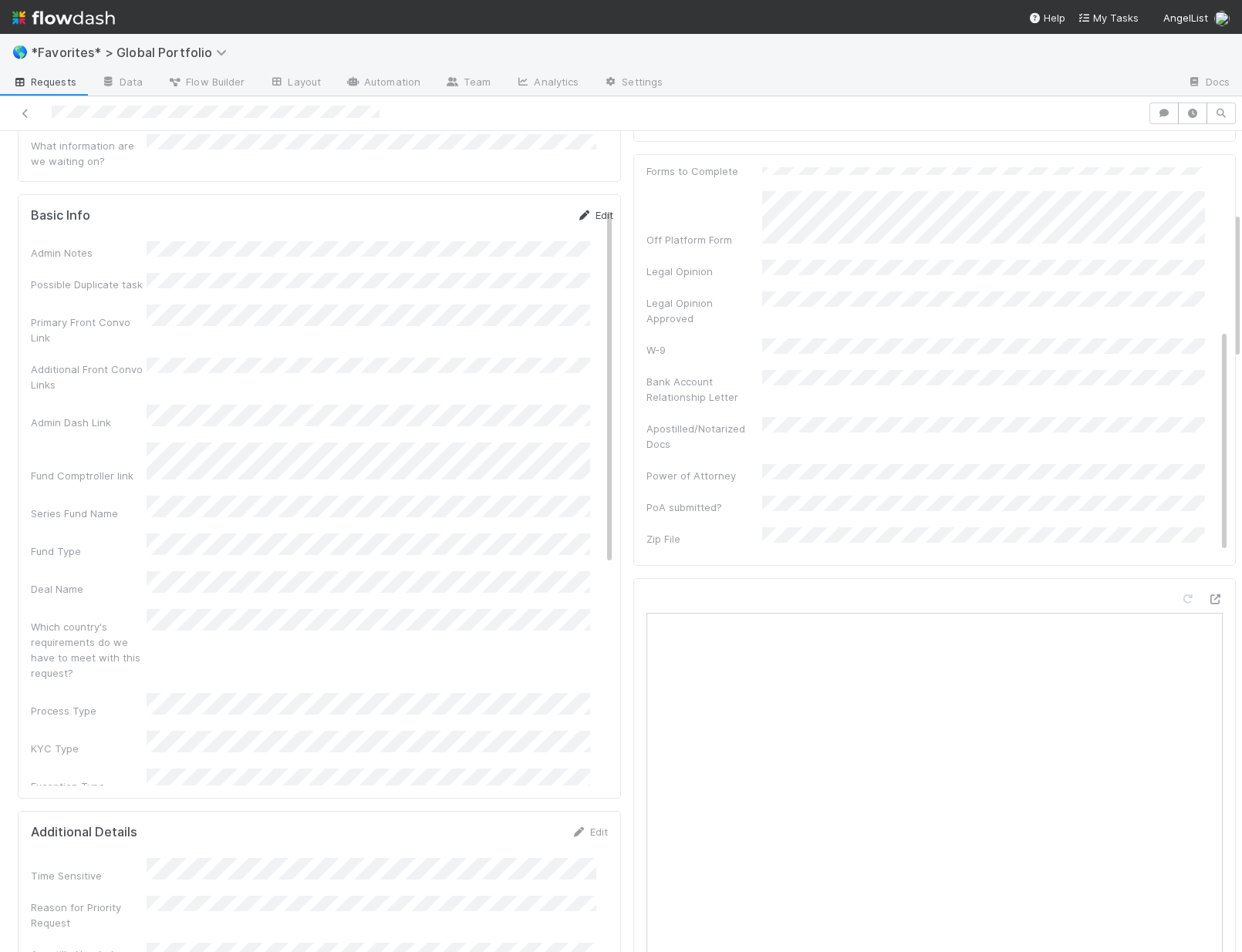
click at [580, 209] on link "Edit" at bounding box center [594, 214] width 36 height 12
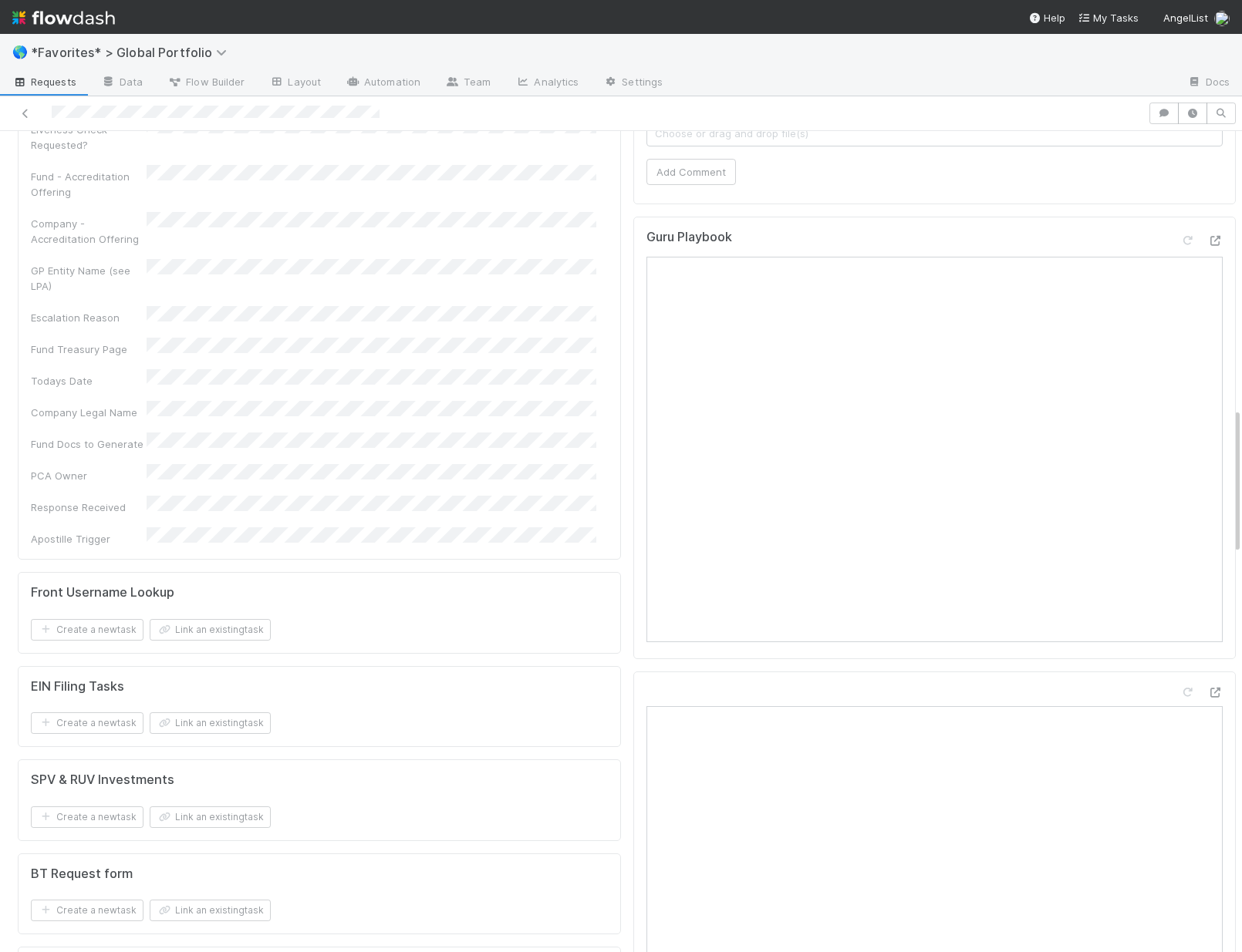
scroll to position [1603, 0]
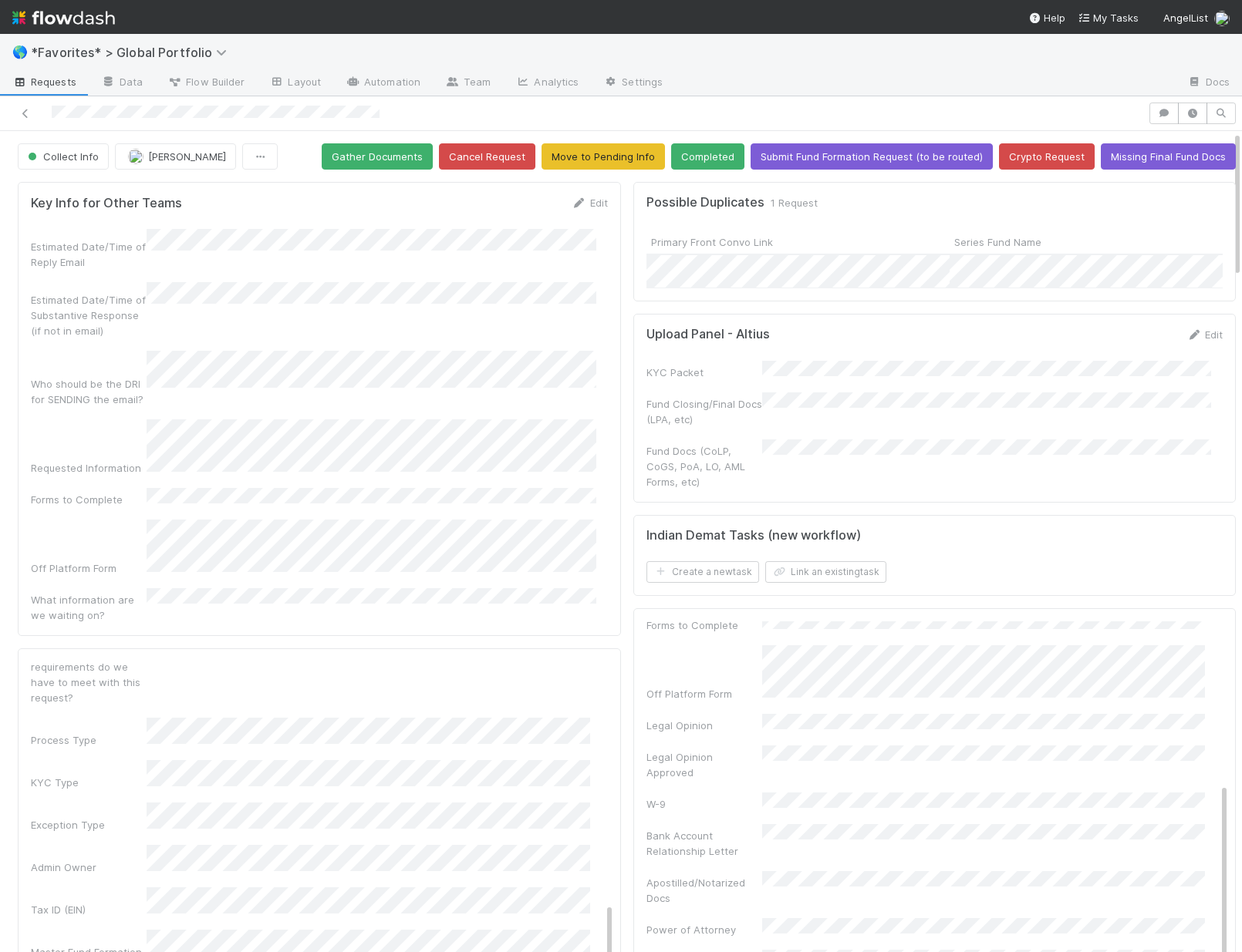
scroll to position [0, 0]
click at [519, 662] on button "Save" at bounding box center [530, 675] width 44 height 26
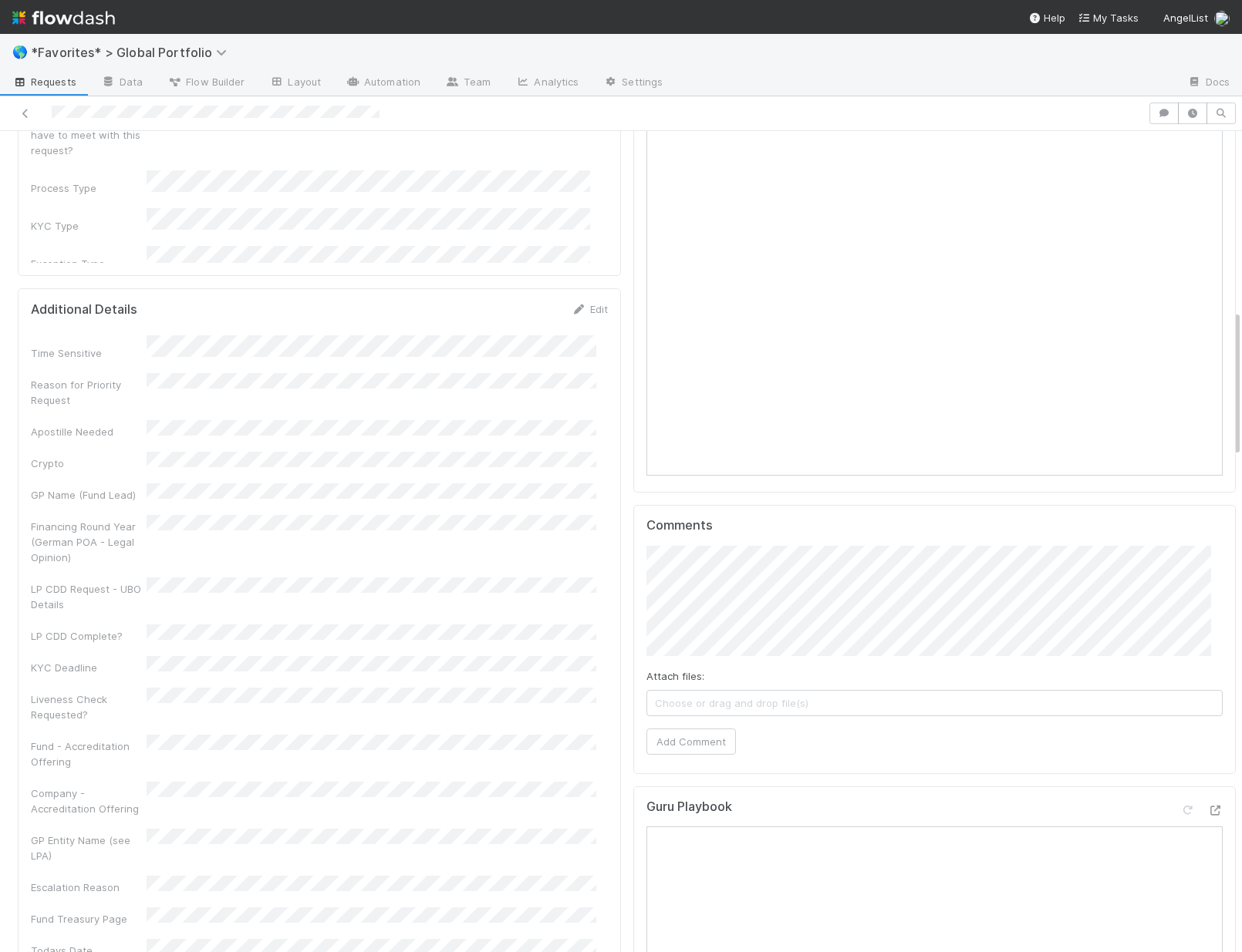
scroll to position [1001, 0]
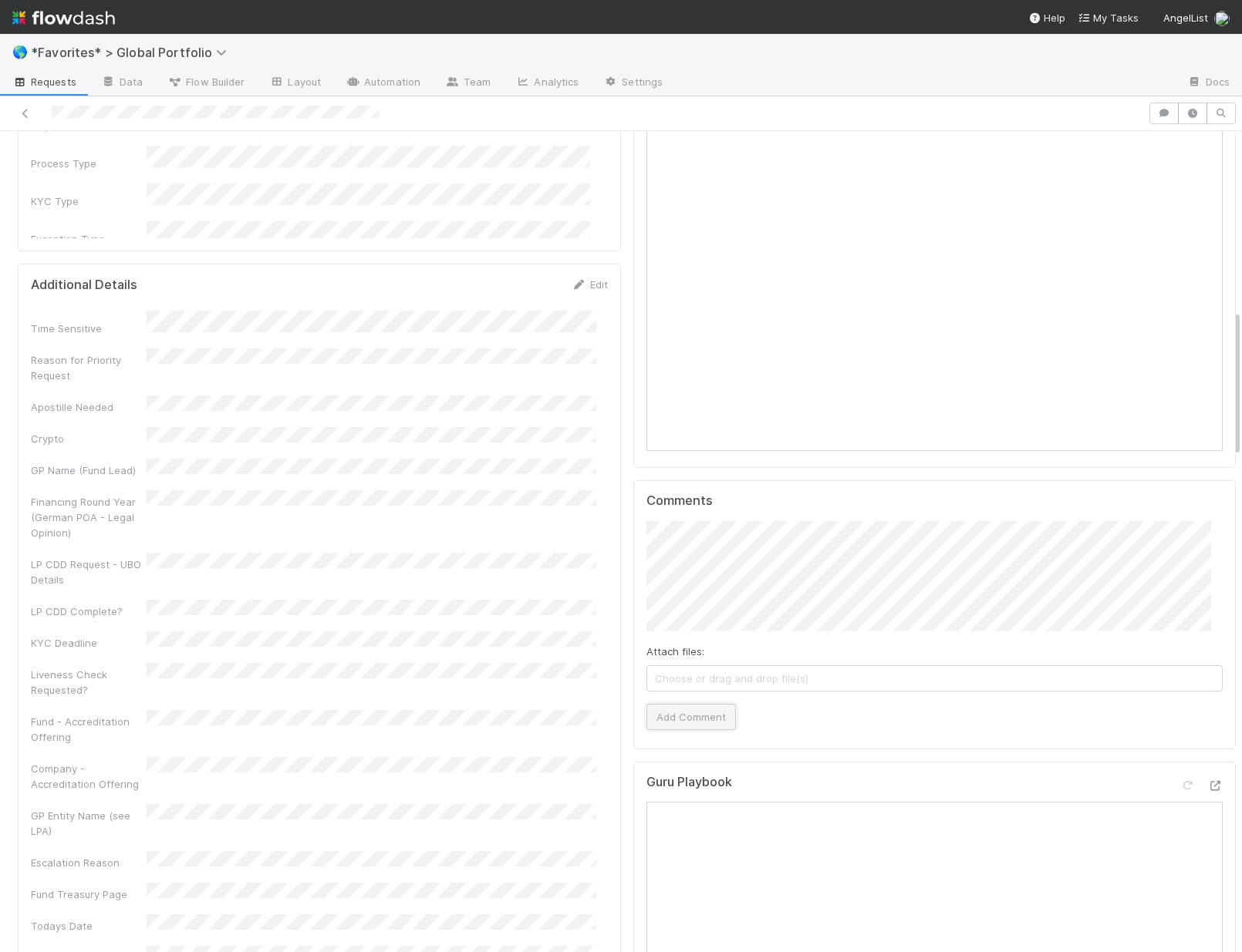
click at [701, 722] on button "Add Comment" at bounding box center [691, 717] width 89 height 26
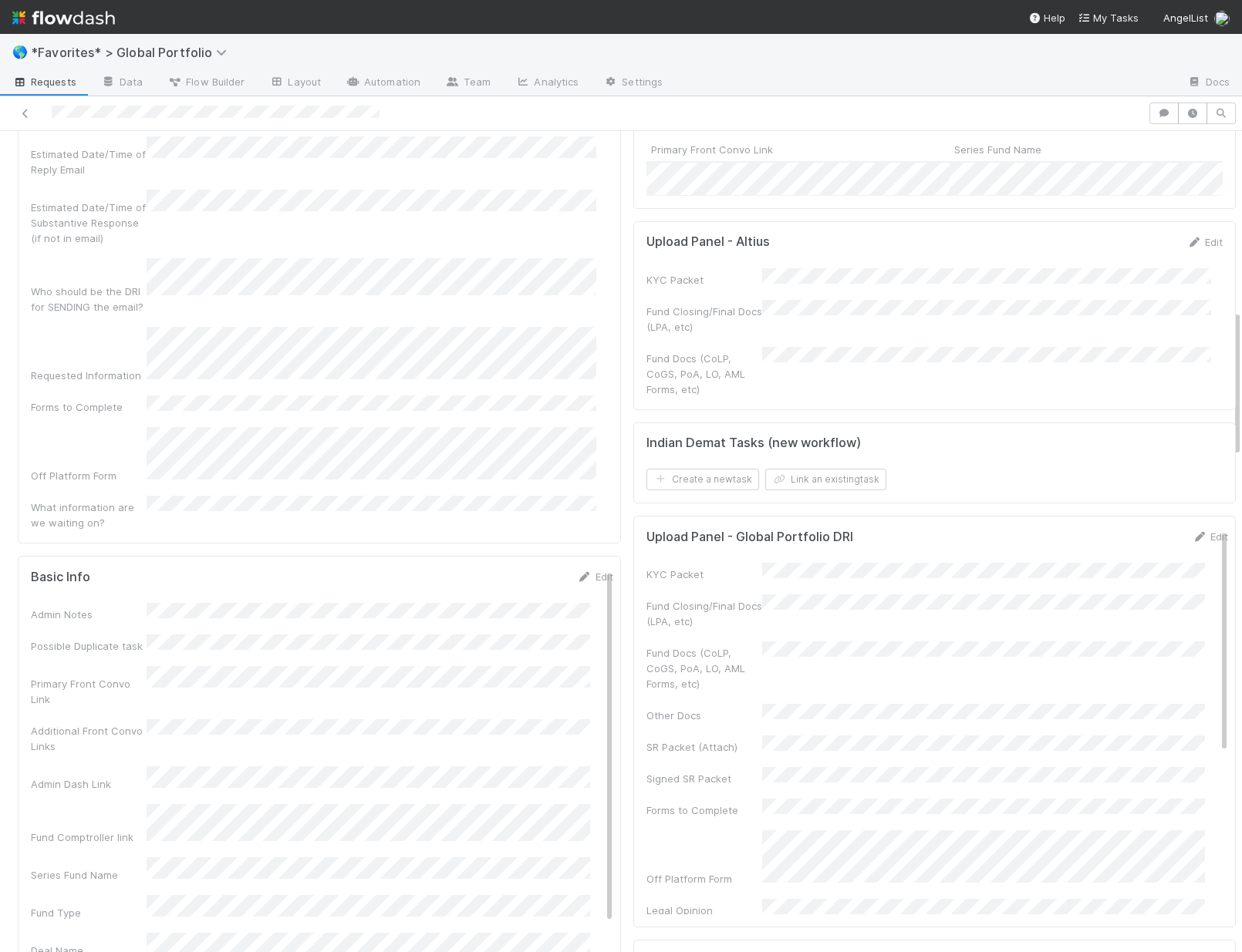
scroll to position [0, 0]
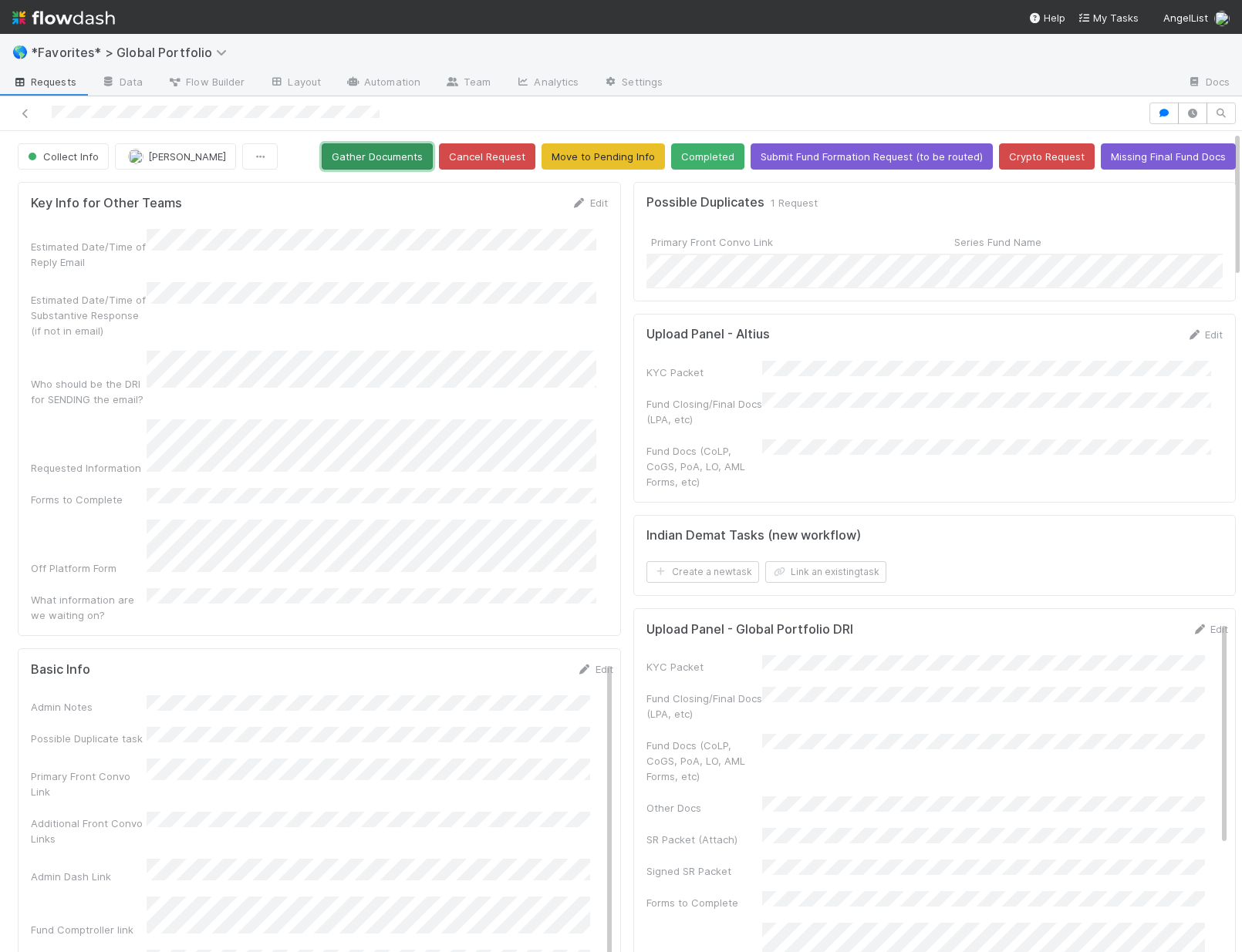
click at [384, 164] on button "Gather Documents" at bounding box center [377, 156] width 111 height 26
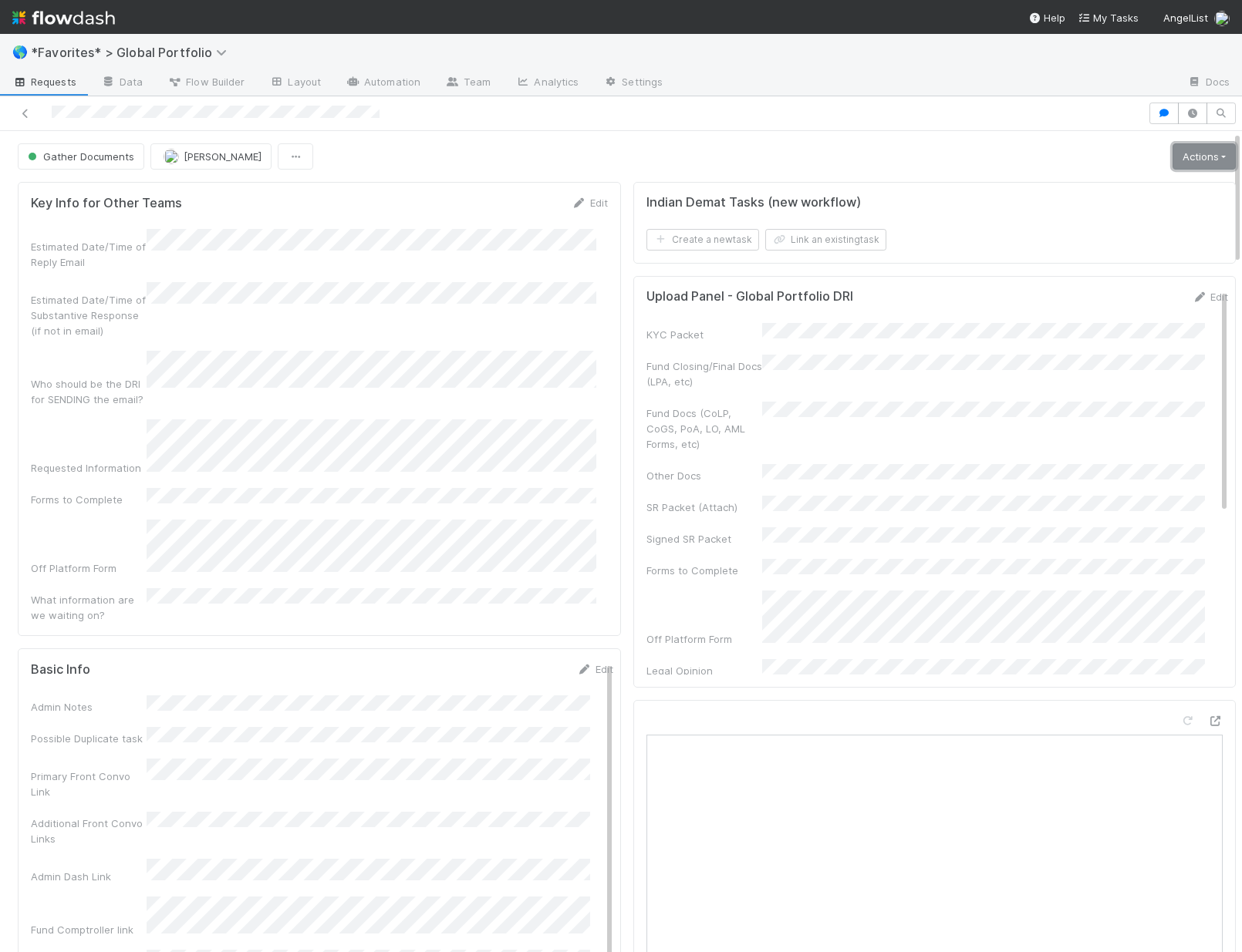
click at [1177, 154] on link "Actions" at bounding box center [1204, 156] width 63 height 26
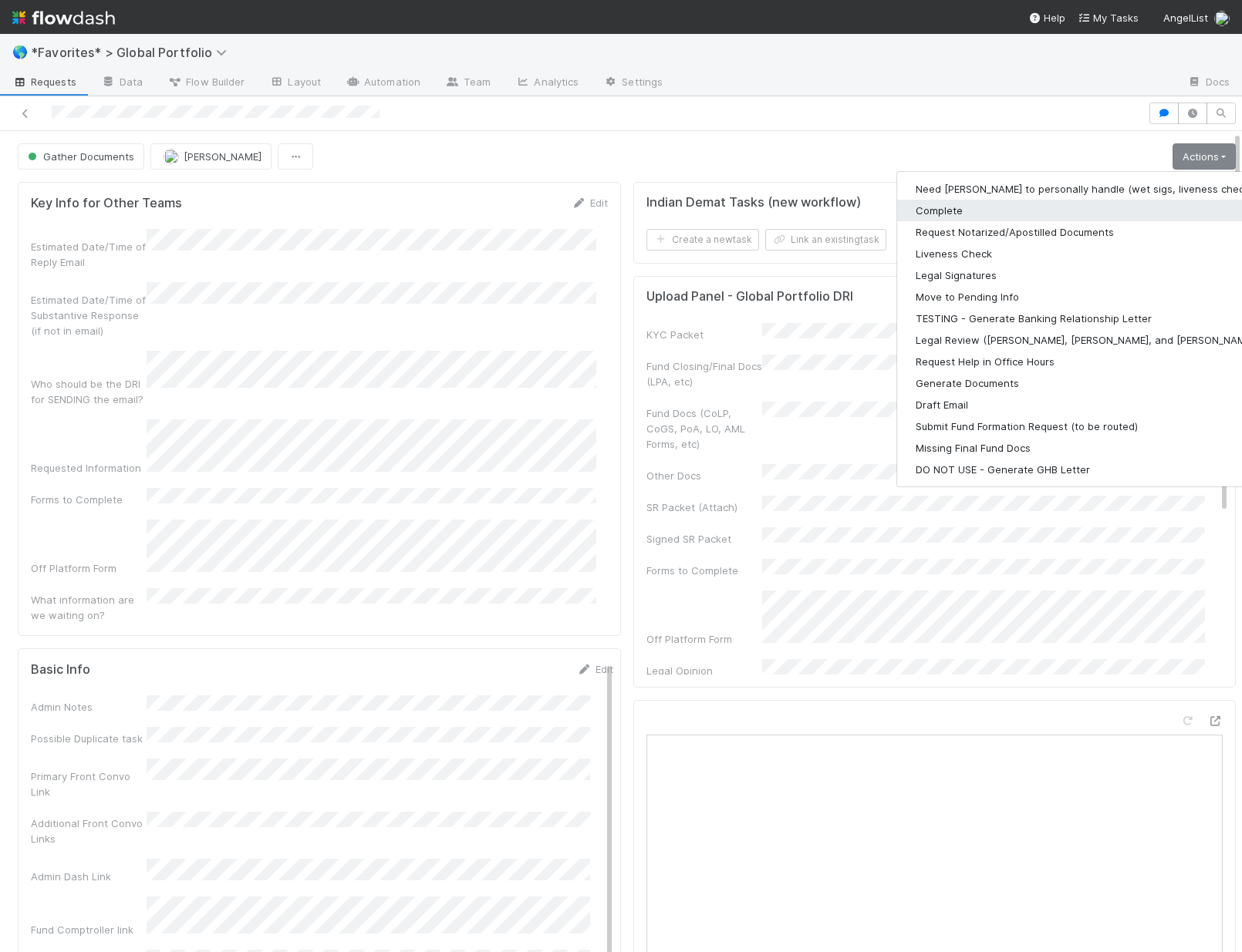
click at [942, 205] on button "Complete" at bounding box center [1098, 210] width 401 height 22
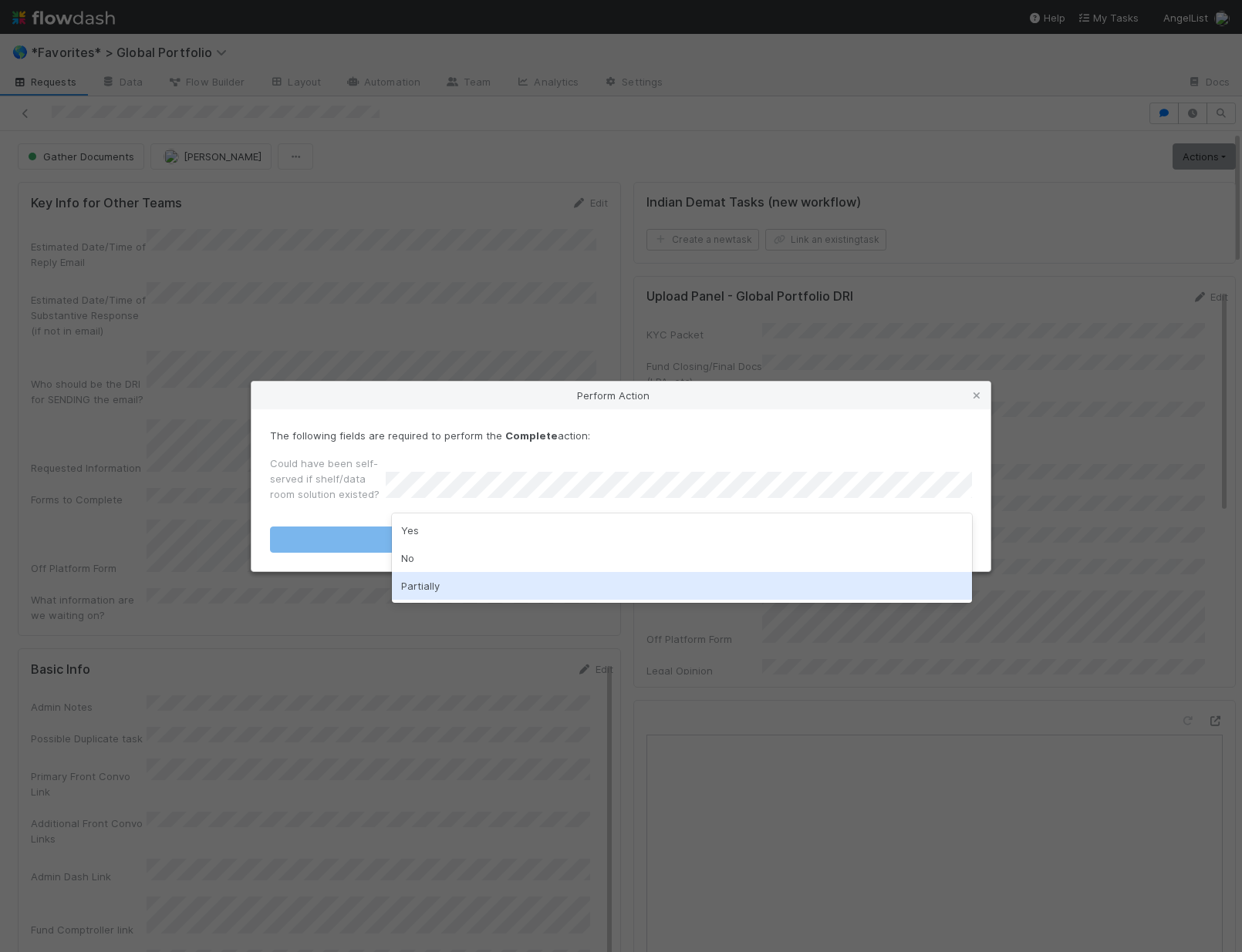
click at [429, 586] on div "Partially" at bounding box center [681, 585] width 580 height 28
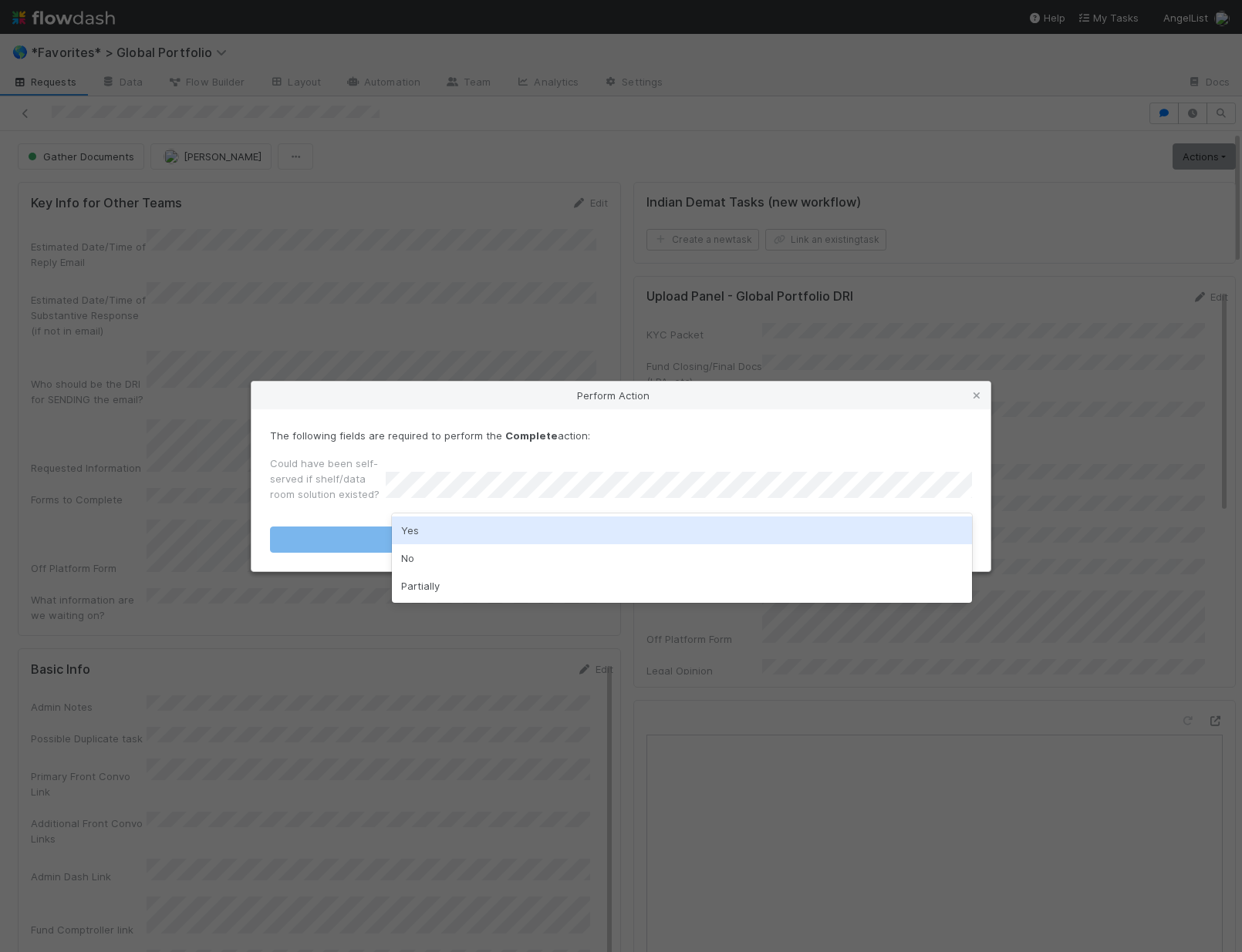
click at [438, 528] on div "Yes" at bounding box center [681, 530] width 580 height 28
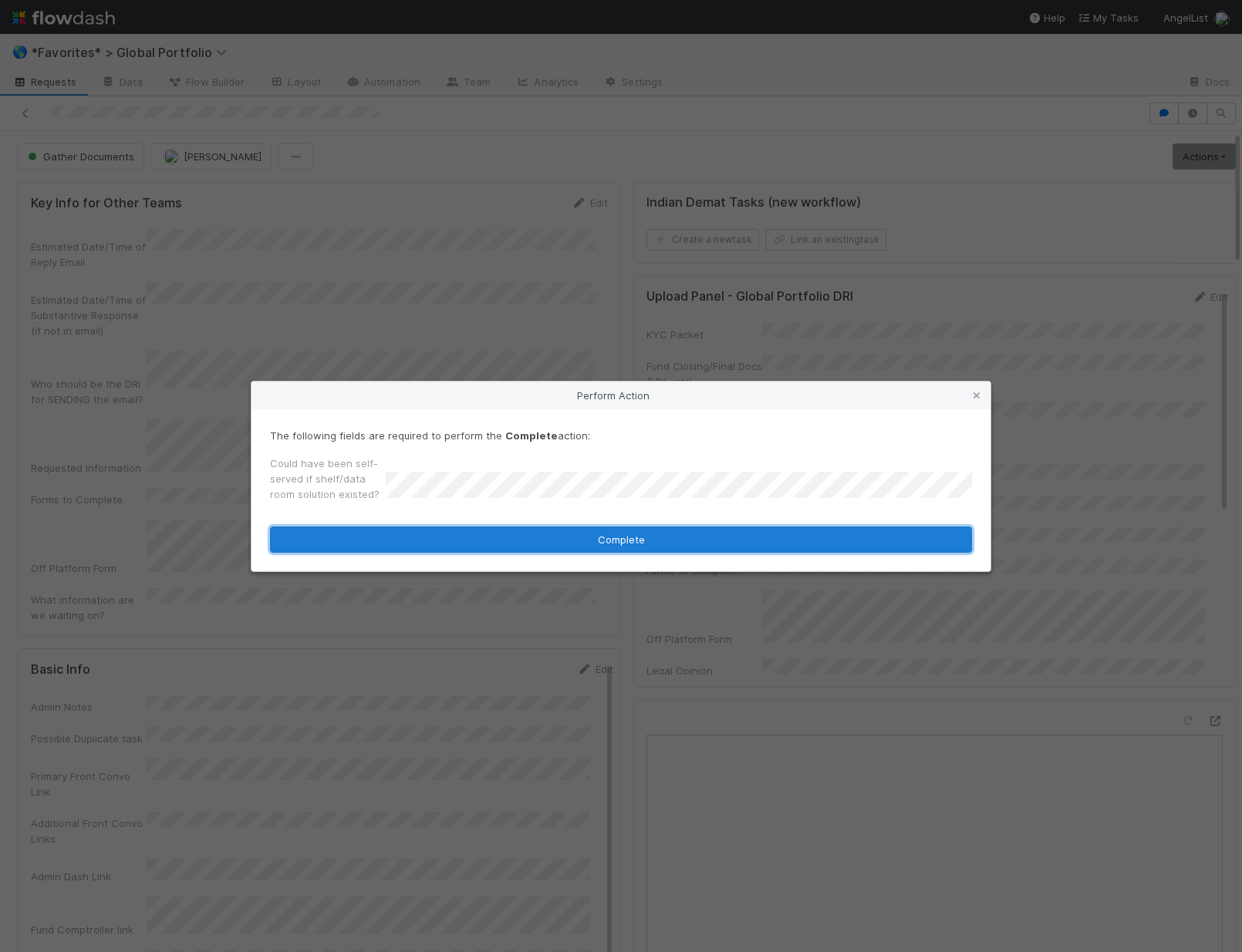
click at [469, 529] on button "Complete" at bounding box center [621, 539] width 702 height 26
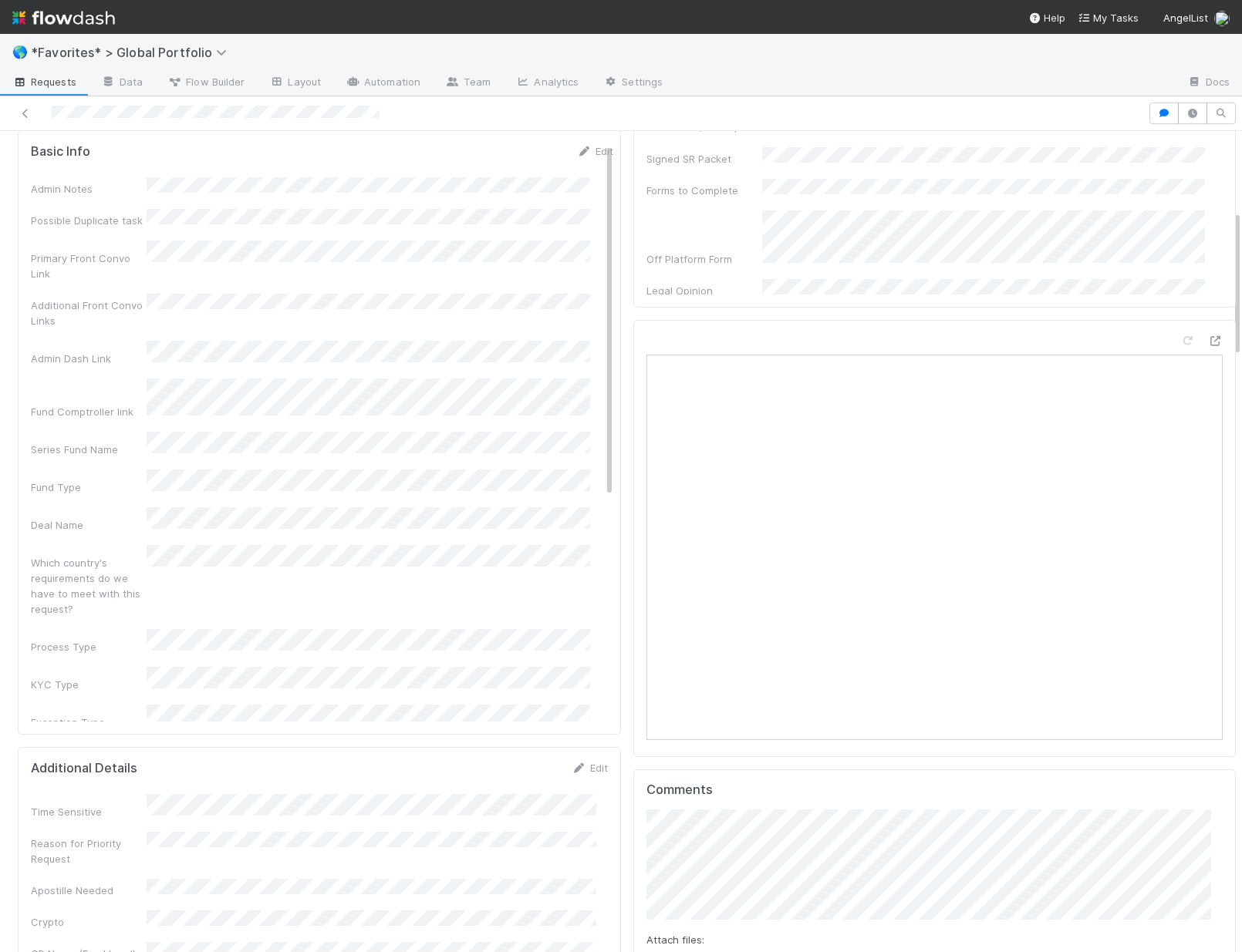
scroll to position [189, 0]
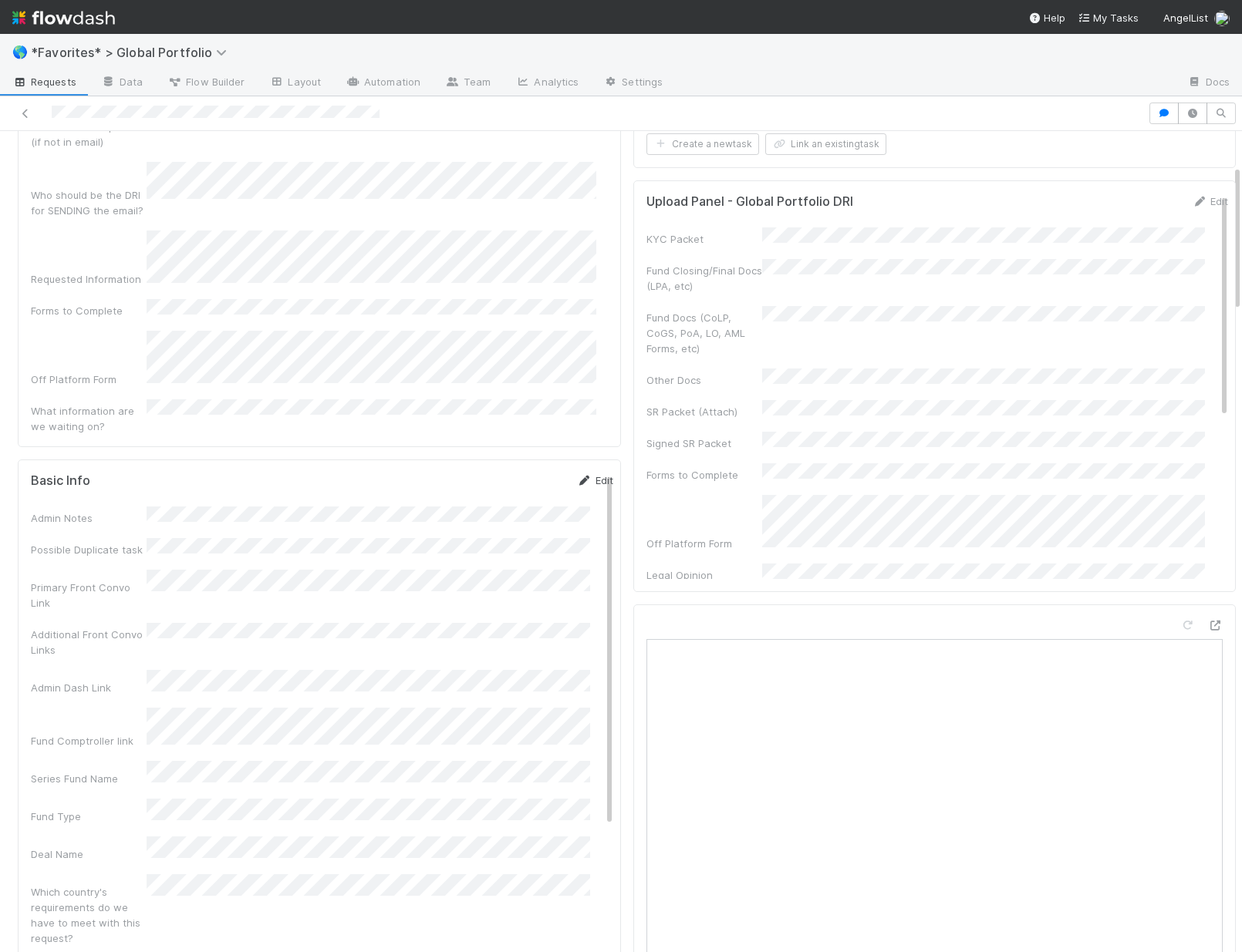
click at [577, 474] on link "Edit" at bounding box center [594, 480] width 36 height 12
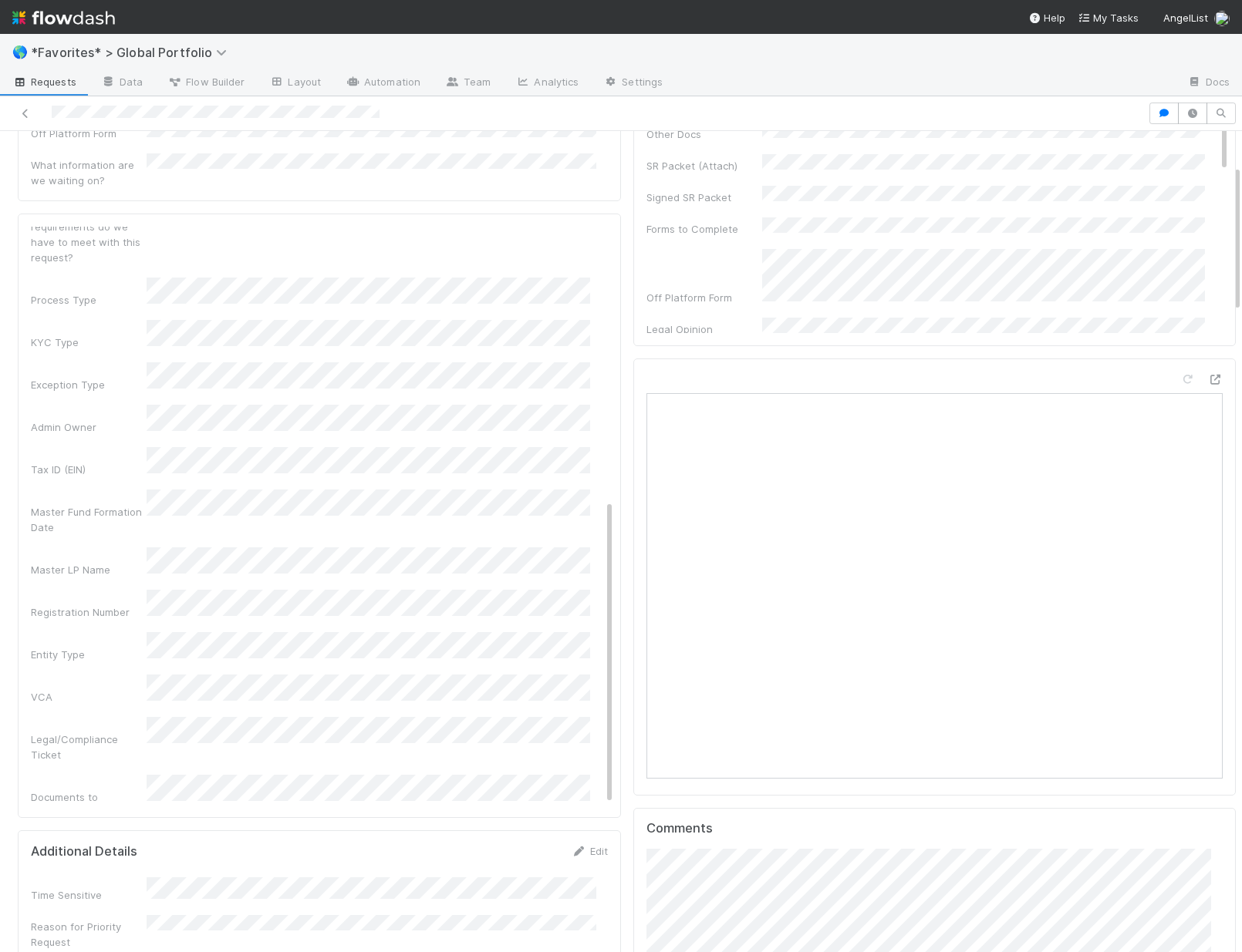
scroll to position [663, 0]
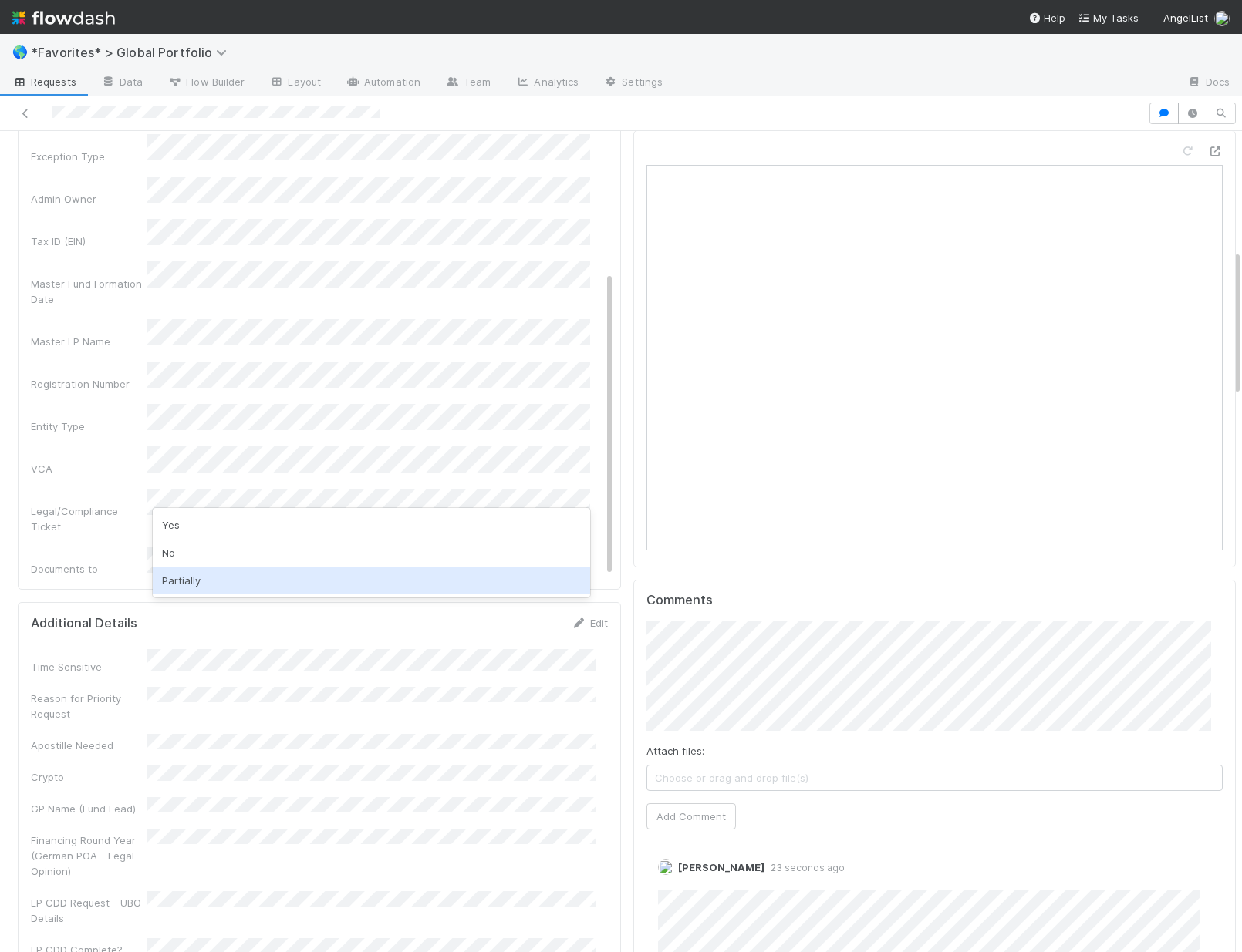
click at [191, 580] on div "Partially" at bounding box center [371, 580] width 437 height 28
click at [122, 677] on div "Could have been self-served if shelf/data room solution existed?" at bounding box center [89, 700] width 116 height 46
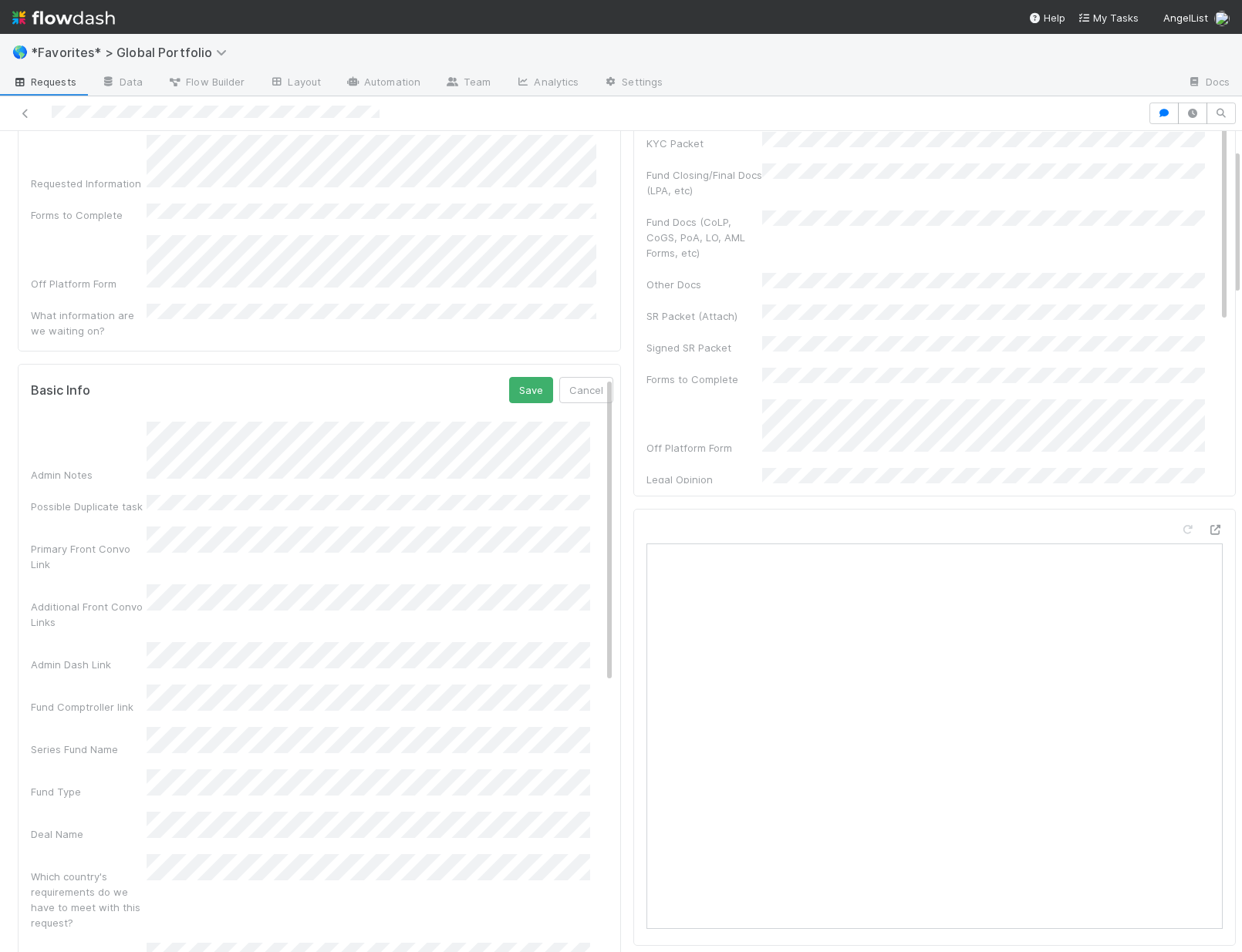
scroll to position [96, 0]
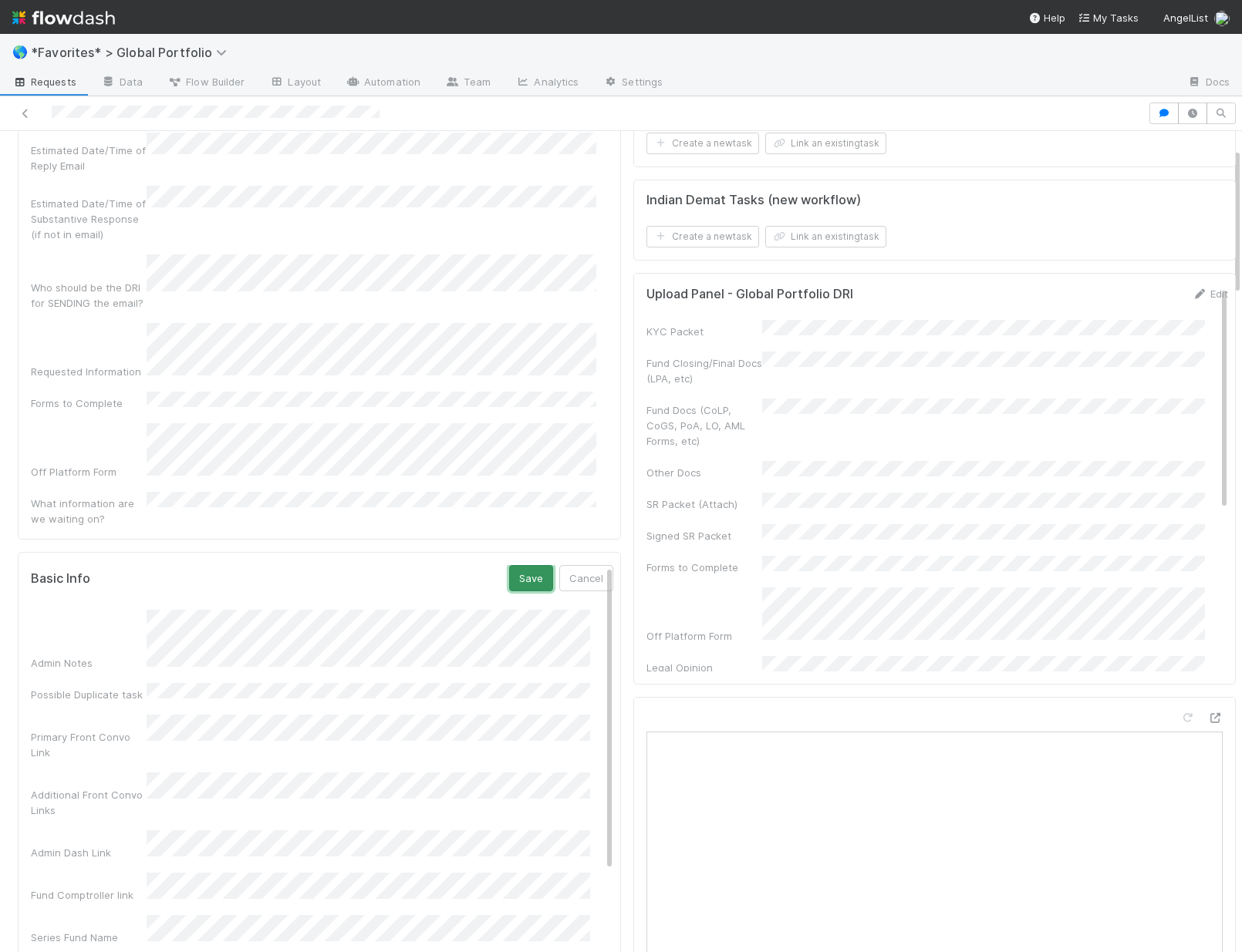
click at [509, 565] on button "Save" at bounding box center [530, 578] width 44 height 26
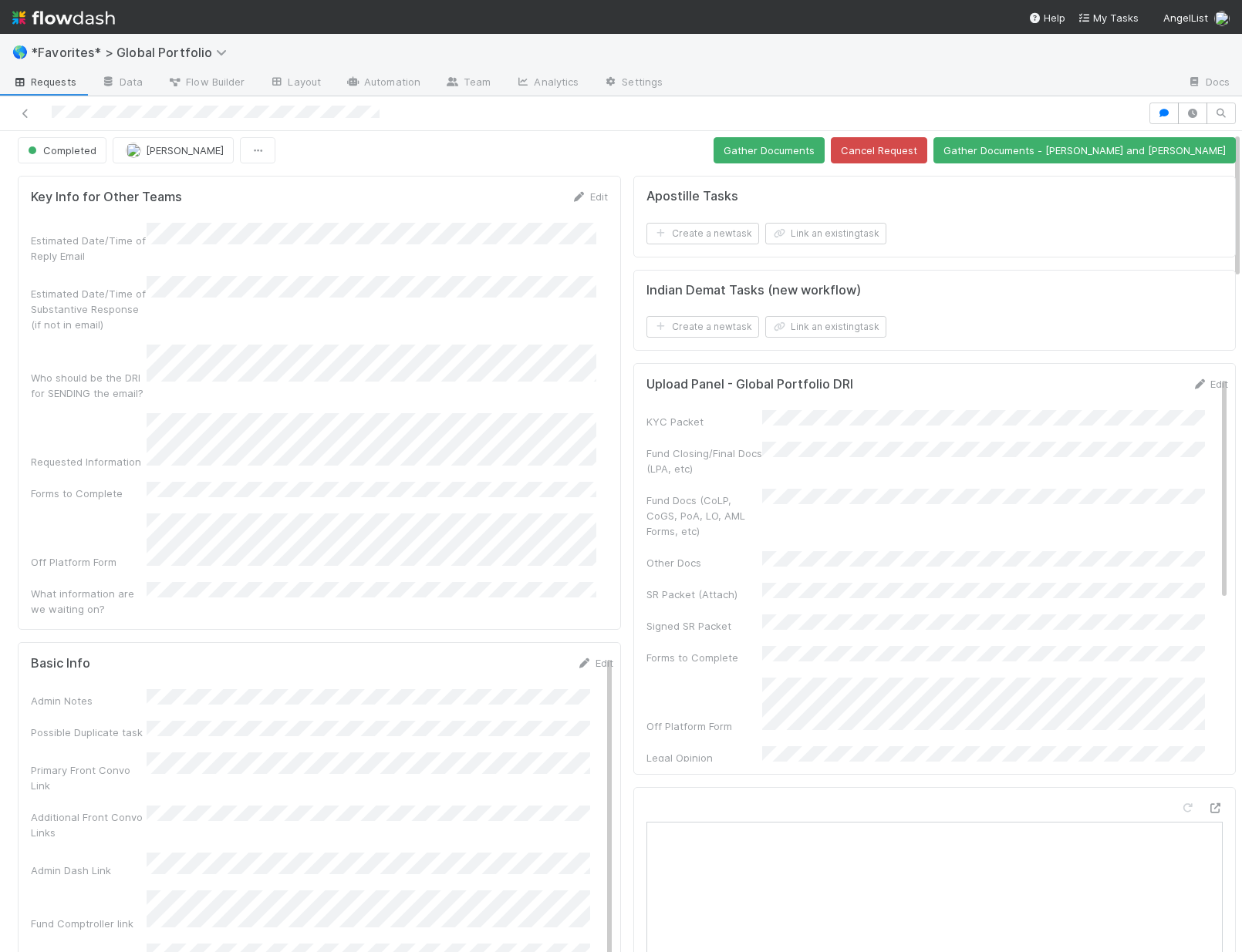
scroll to position [0, 0]
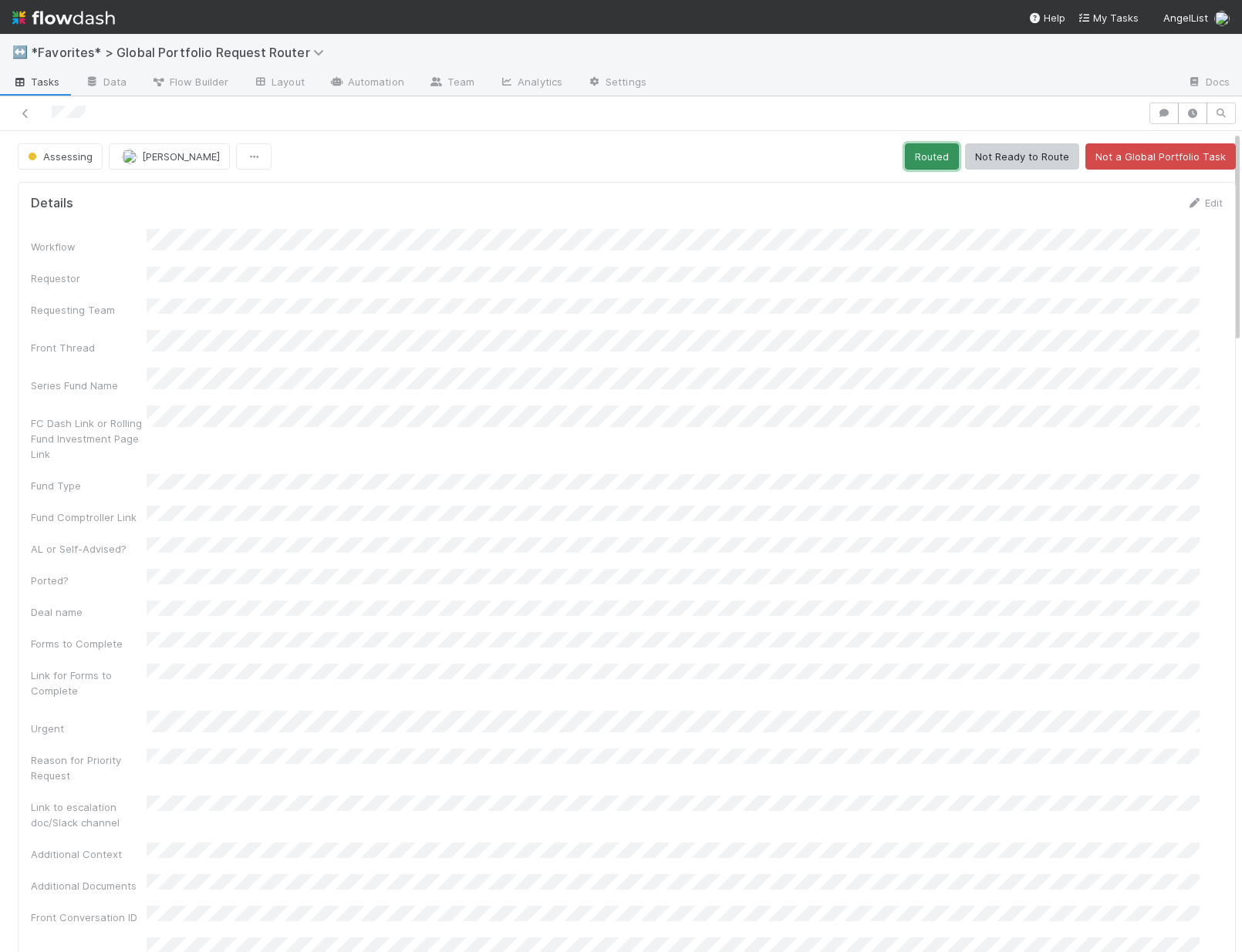
click at [921, 164] on button "Routed" at bounding box center [932, 156] width 54 height 26
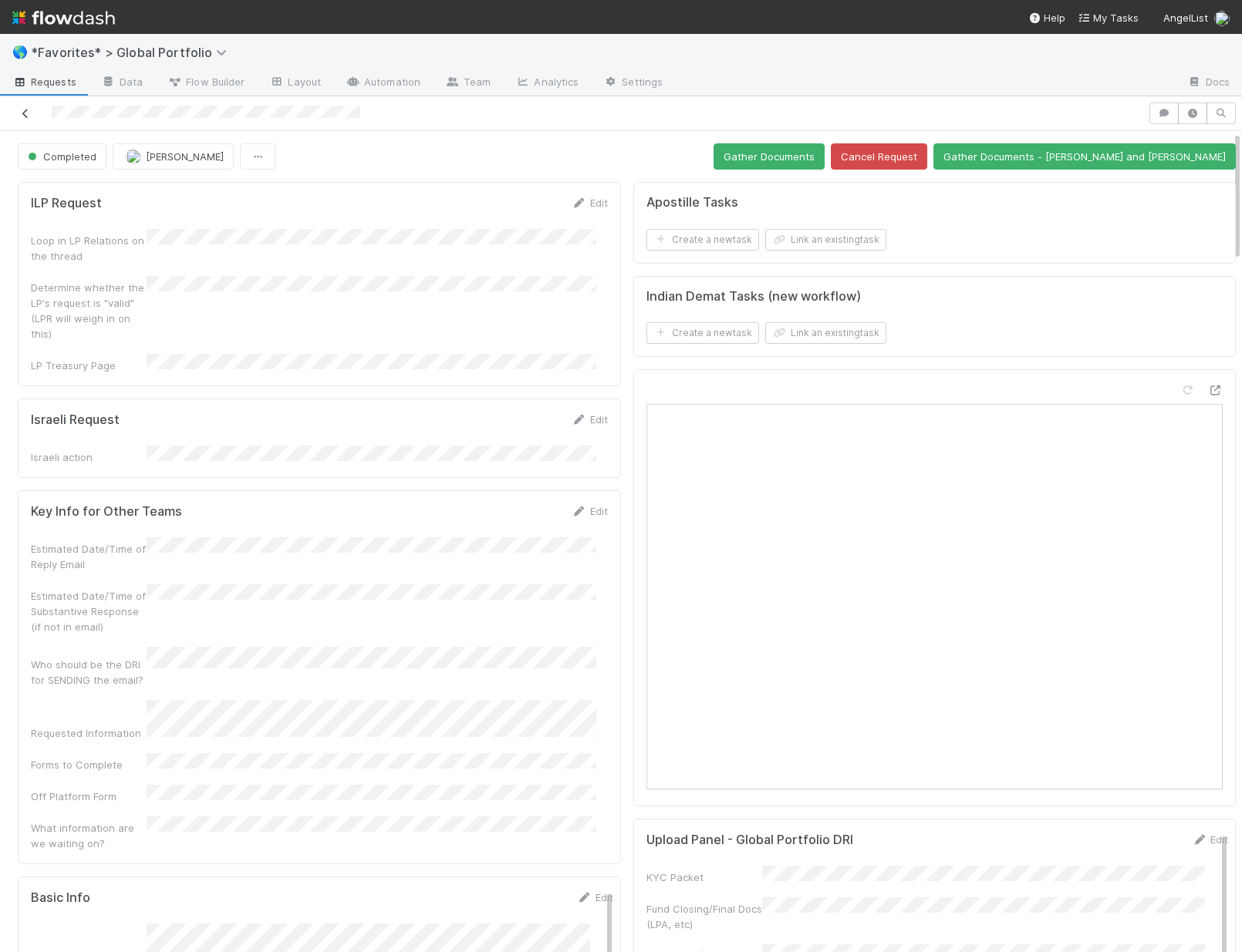
click at [22, 112] on icon at bounding box center [25, 113] width 15 height 10
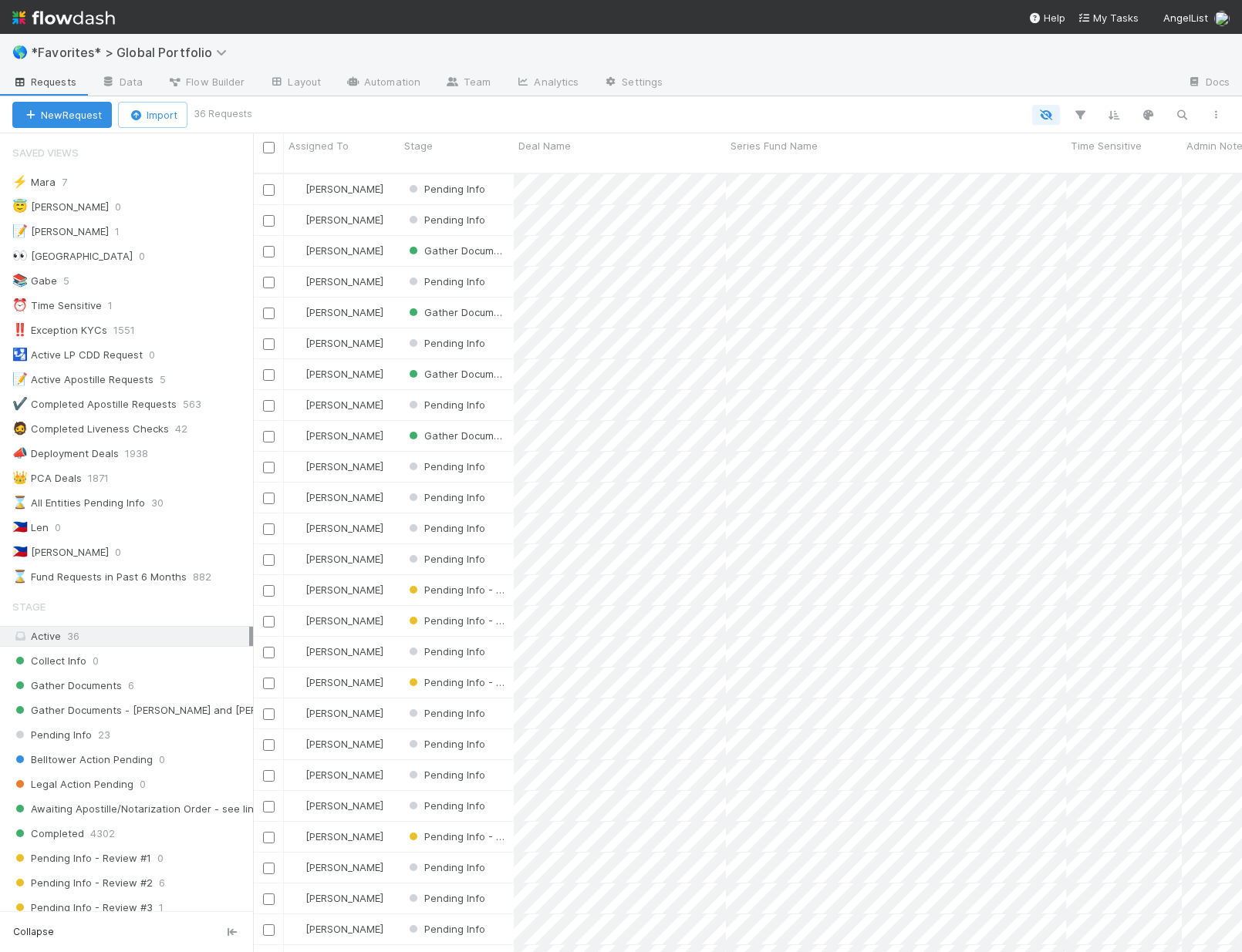
scroll to position [781, 977]
click at [105, 687] on span "Gather Documents" at bounding box center [66, 686] width 109 height 19
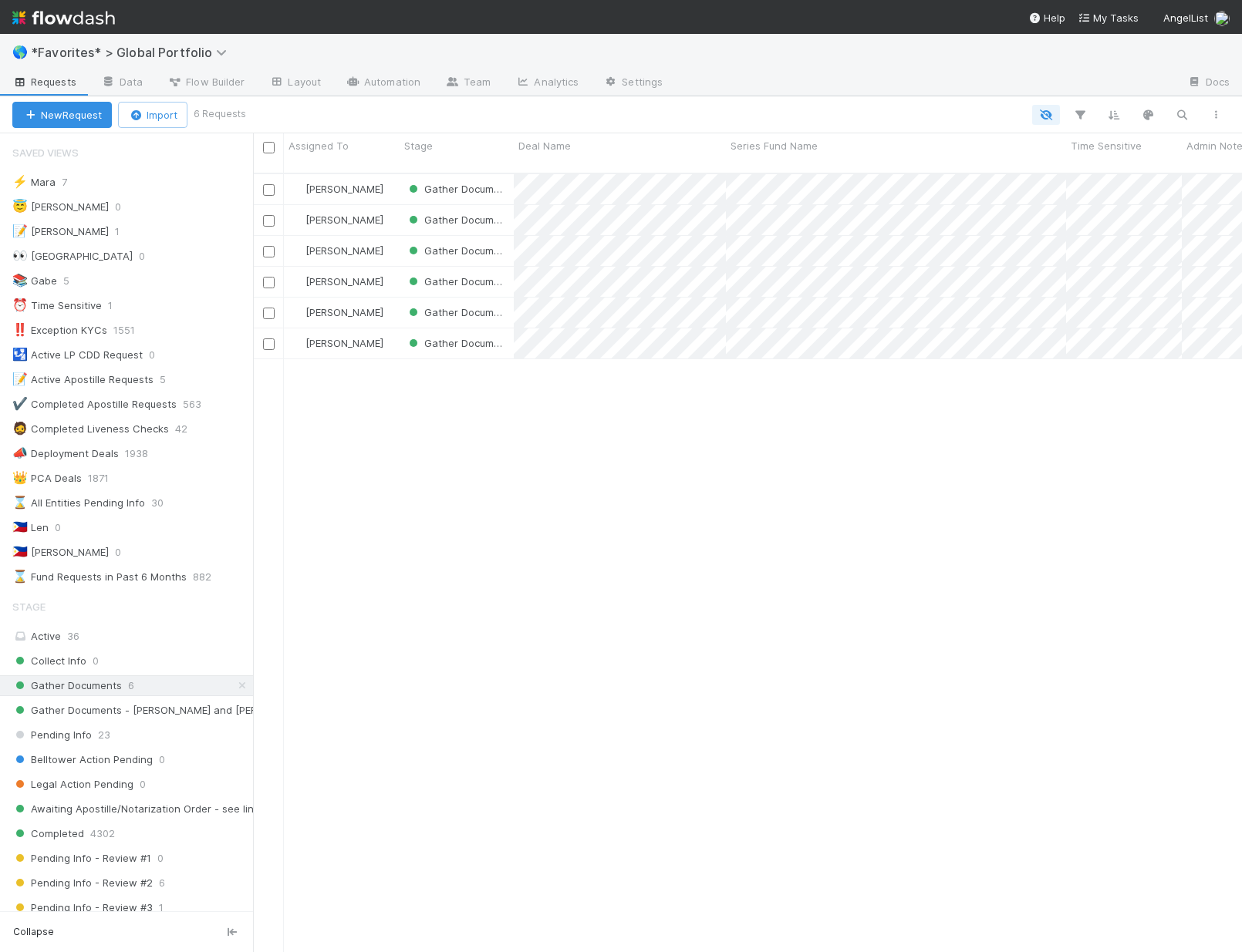
scroll to position [781, 977]
